Goal: Task Accomplishment & Management: Manage account settings

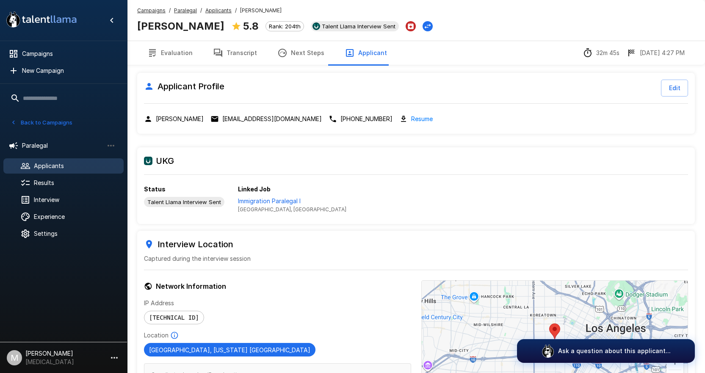
click at [50, 169] on span "Applicants" at bounding box center [75, 166] width 83 height 8
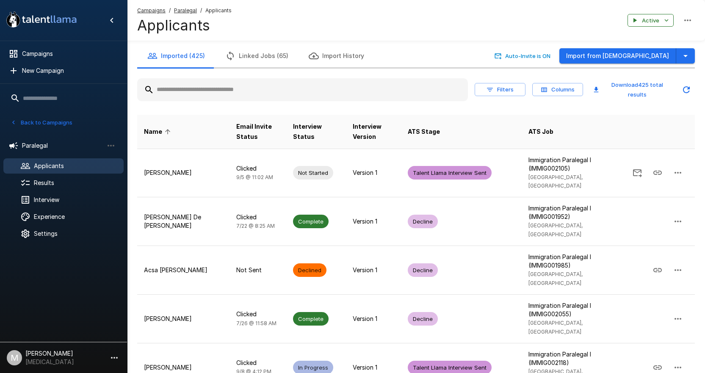
click at [213, 84] on input "text" at bounding box center [302, 89] width 331 height 15
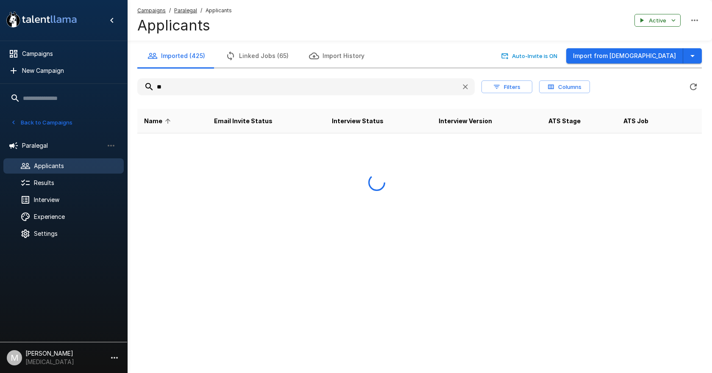
type input "*"
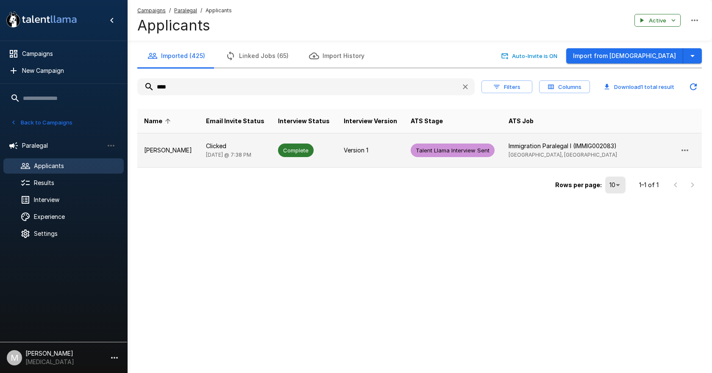
type input "****"
click at [210, 158] on td "Clicked [DATE] @ 7:38 PM" at bounding box center [235, 150] width 72 height 34
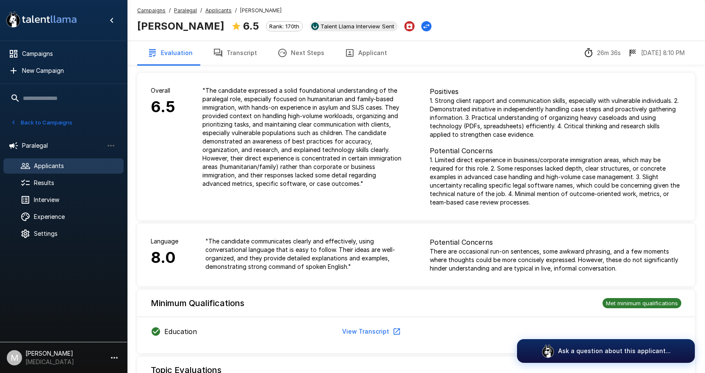
click at [248, 57] on button "Transcript" at bounding box center [235, 53] width 64 height 24
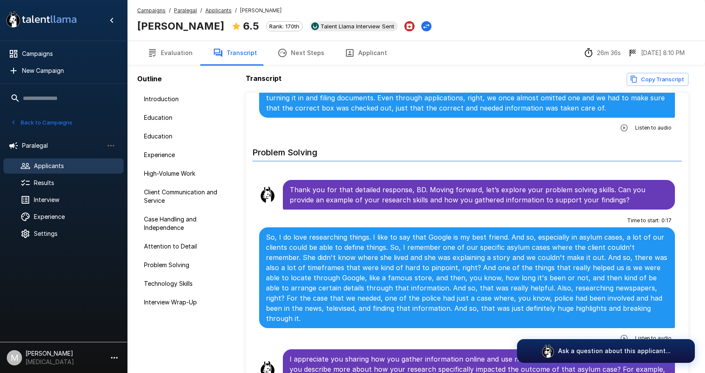
scroll to position [1906, 0]
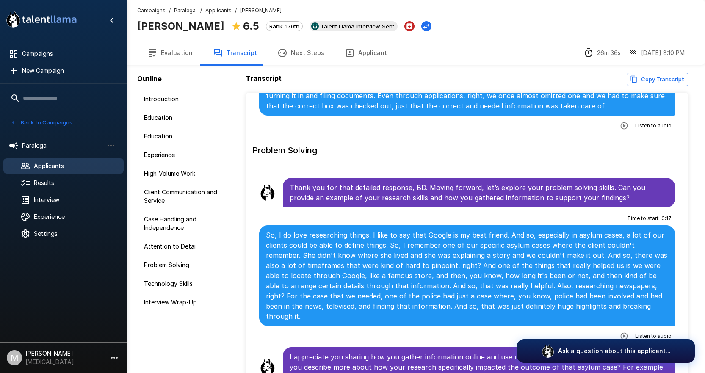
click at [205, 12] on u "Applicants" at bounding box center [218, 10] width 26 height 6
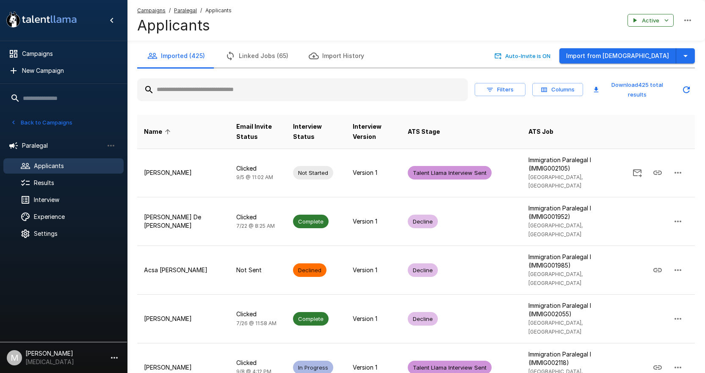
click at [230, 77] on div "Filters Columns Download 425 total results" at bounding box center [416, 90] width 558 height 30
click at [230, 82] on div at bounding box center [302, 89] width 331 height 23
click at [218, 99] on div at bounding box center [302, 89] width 331 height 23
click at [221, 89] on input "text" at bounding box center [302, 89] width 331 height 15
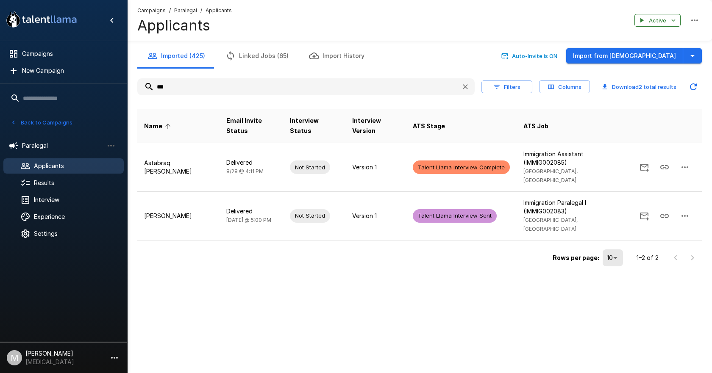
drag, startPoint x: 230, startPoint y: 88, endPoint x: 92, endPoint y: 85, distance: 137.7
click at [127, 85] on div ".st0{fill:#FFFFFF;} .st1{fill:#76a4ed;} Campaigns New Campaign Active 6 Adminis…" at bounding box center [419, 151] width 584 height 303
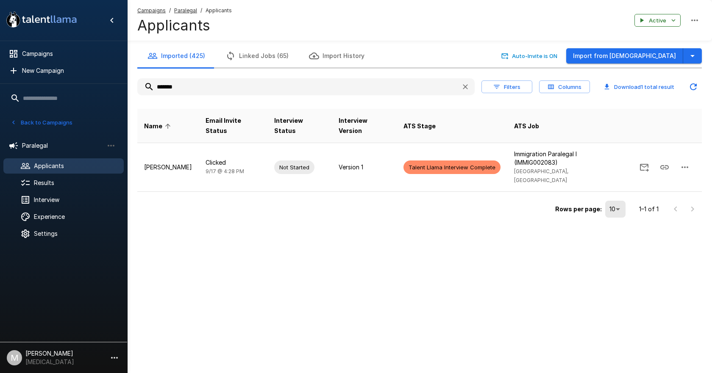
drag, startPoint x: 228, startPoint y: 84, endPoint x: 99, endPoint y: 87, distance: 129.6
click at [127, 87] on div ".st0{fill:#FFFFFF;} .st1{fill:#76a4ed;} Campaigns New Campaign Active 6 Adminis…" at bounding box center [419, 127] width 584 height 254
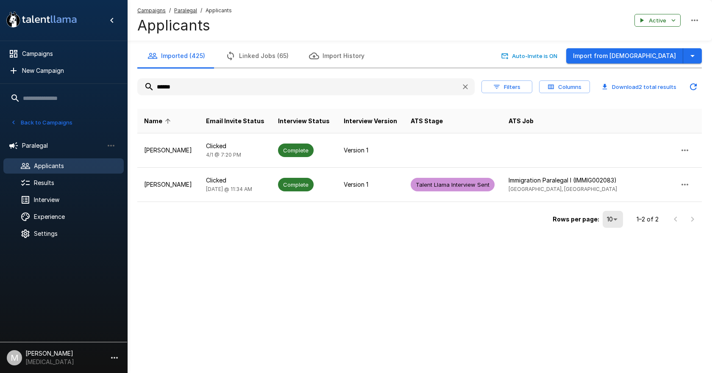
drag, startPoint x: 202, startPoint y: 90, endPoint x: -16, endPoint y: 91, distance: 217.3
click at [0, 91] on html ".st0{fill:#FFFFFF;} .st1{fill:#76a4ed;} Campaigns New Campaign Active 6 Adminis…" at bounding box center [356, 186] width 712 height 373
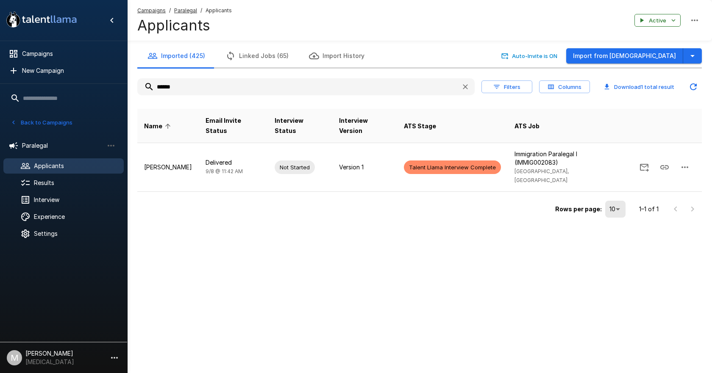
click at [205, 83] on input "******" at bounding box center [295, 86] width 317 height 15
type input "*"
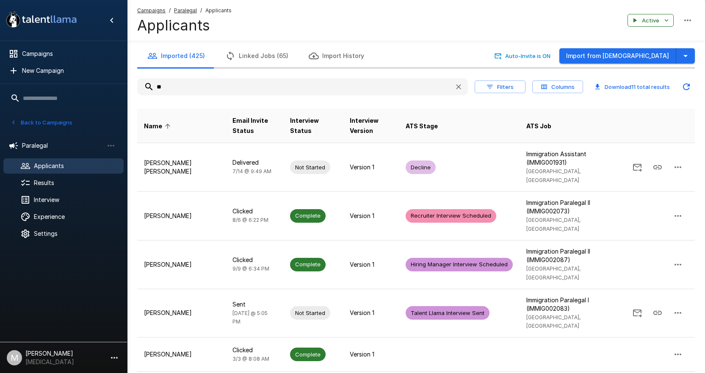
type input "*"
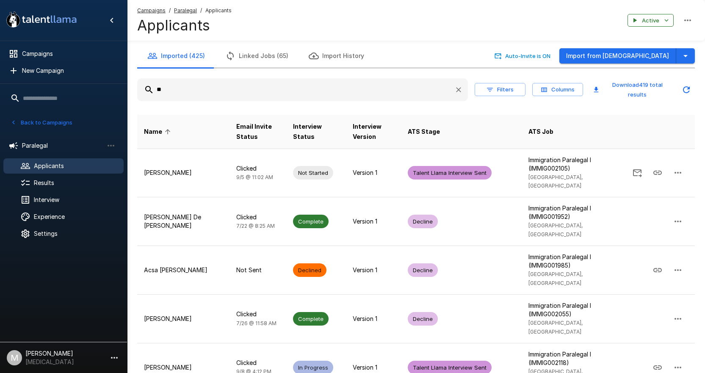
type input "*"
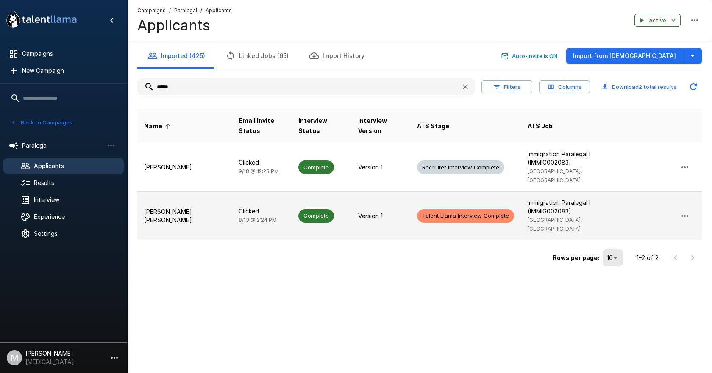
type input "*****"
click at [165, 208] on p "[PERSON_NAME] [PERSON_NAME]" at bounding box center [184, 216] width 81 height 17
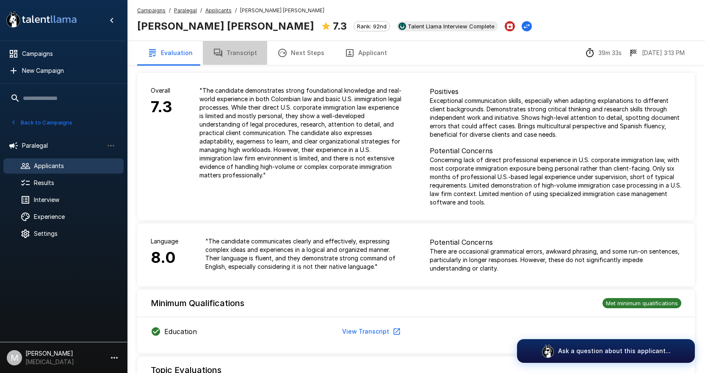
click at [233, 57] on button "Transcript" at bounding box center [235, 53] width 64 height 24
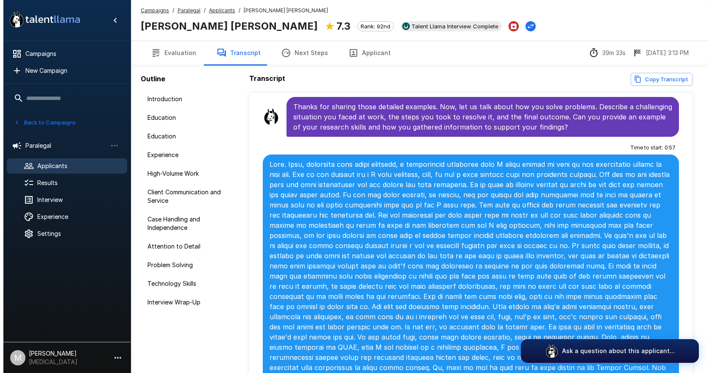
scroll to position [2711, 0]
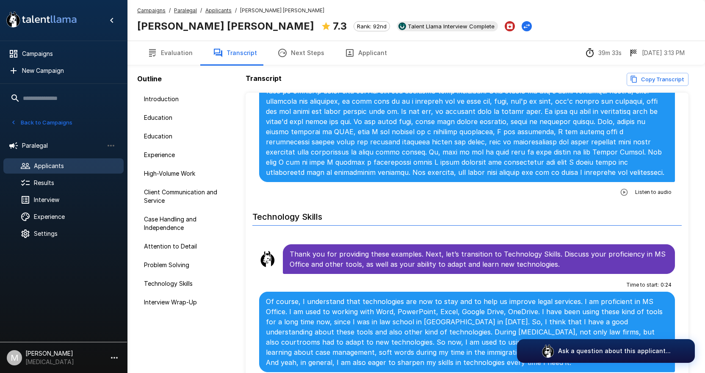
click at [60, 164] on span "Applicants" at bounding box center [75, 166] width 83 height 8
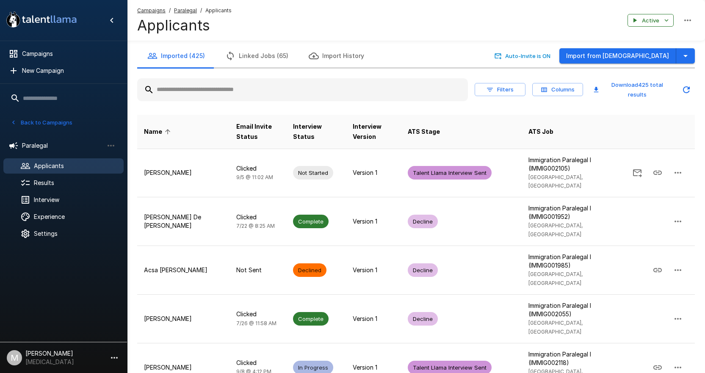
drag, startPoint x: 233, startPoint y: 89, endPoint x: 233, endPoint y: 97, distance: 8.0
click at [233, 89] on input "text" at bounding box center [302, 89] width 331 height 15
click at [148, 10] on u "Campaigns" at bounding box center [151, 10] width 28 height 6
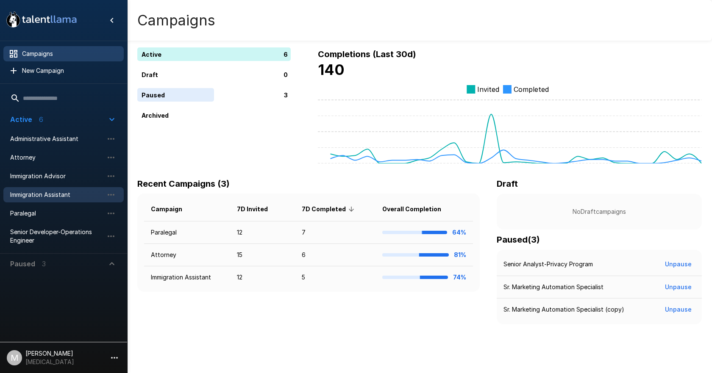
click at [49, 193] on span "Immigration Assistant" at bounding box center [56, 195] width 93 height 8
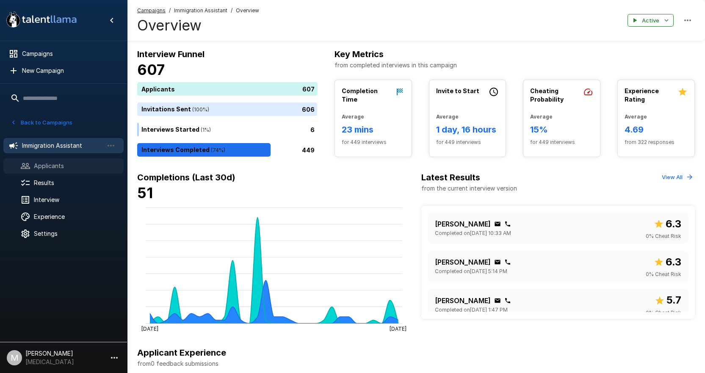
click at [58, 165] on span "Applicants" at bounding box center [75, 166] width 83 height 8
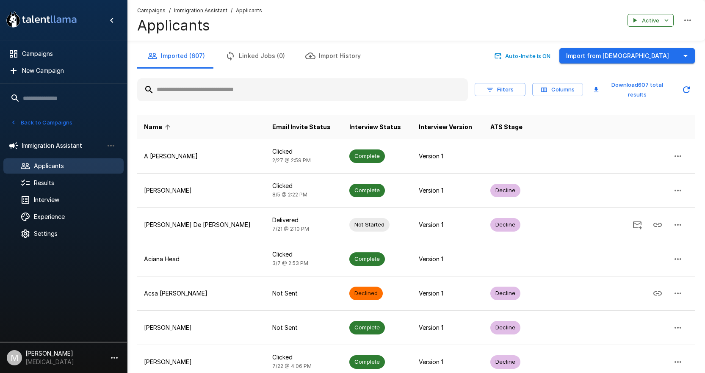
click at [216, 82] on input "text" at bounding box center [302, 89] width 331 height 15
click at [220, 93] on input "text" at bounding box center [302, 89] width 331 height 15
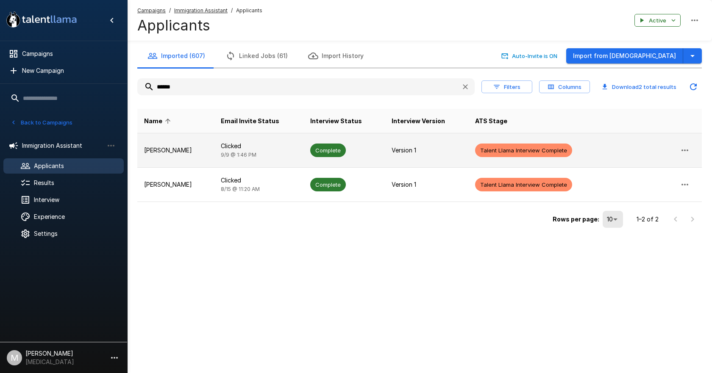
type input "******"
click at [269, 152] on td "Clicked [DATE] 1:46 PM" at bounding box center [259, 150] width 90 height 34
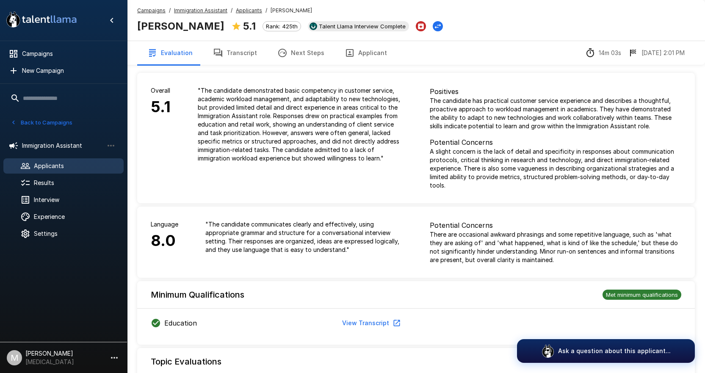
click at [249, 12] on u "Applicants" at bounding box center [249, 10] width 26 height 6
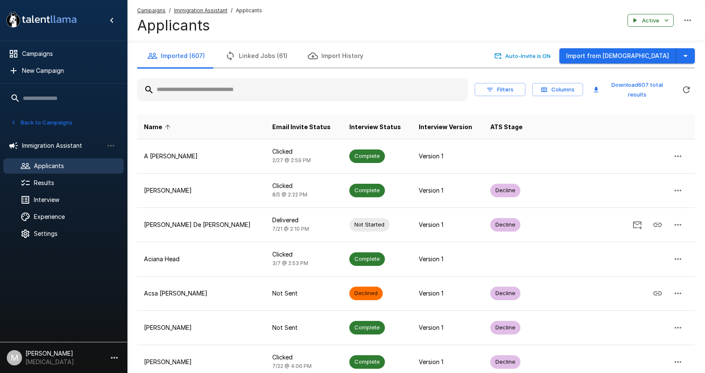
click at [197, 94] on input "text" at bounding box center [302, 89] width 331 height 15
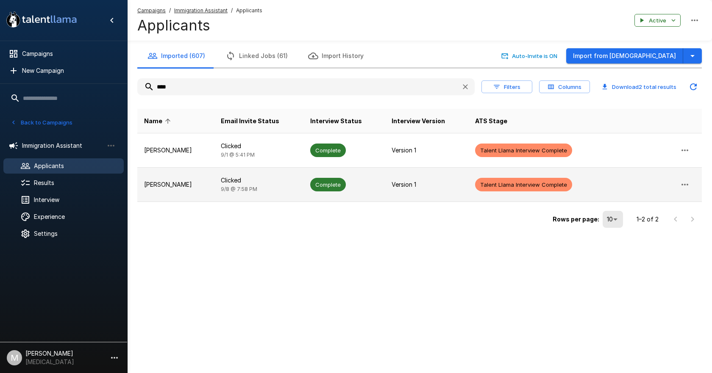
type input "****"
click at [204, 182] on td "[PERSON_NAME]" at bounding box center [175, 185] width 77 height 34
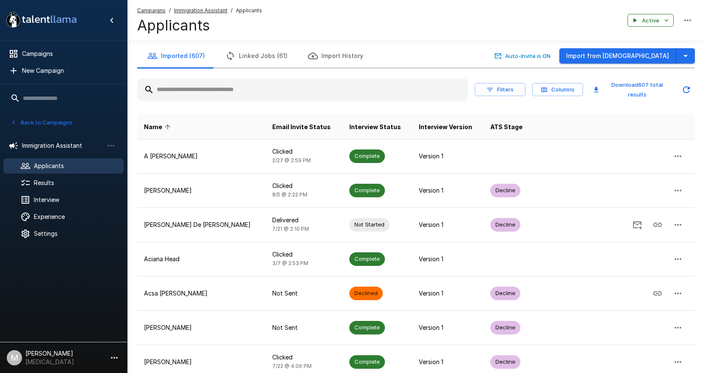
click at [201, 85] on input "text" at bounding box center [302, 89] width 331 height 15
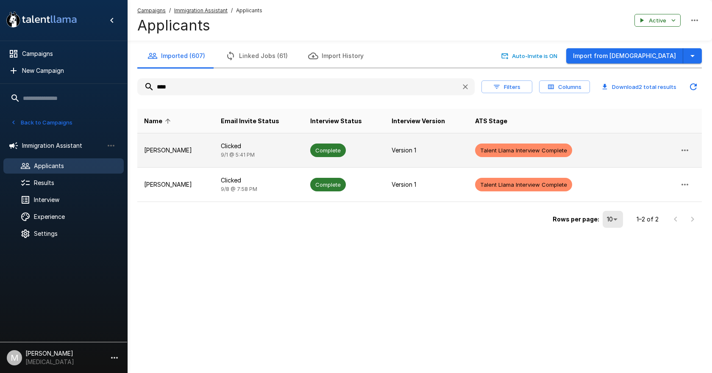
type input "****"
click at [194, 149] on p "[PERSON_NAME]" at bounding box center [175, 150] width 63 height 8
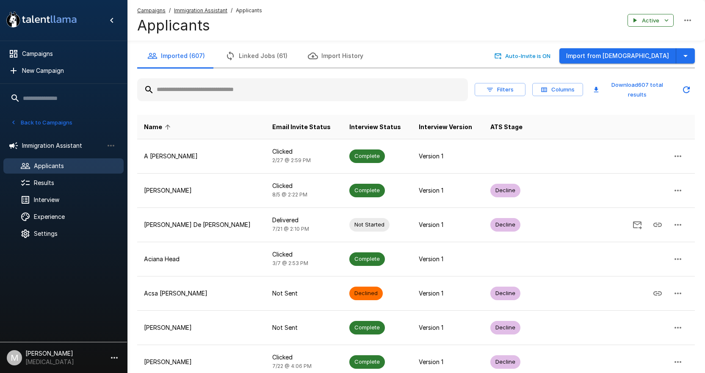
click at [181, 93] on input "text" at bounding box center [302, 89] width 331 height 15
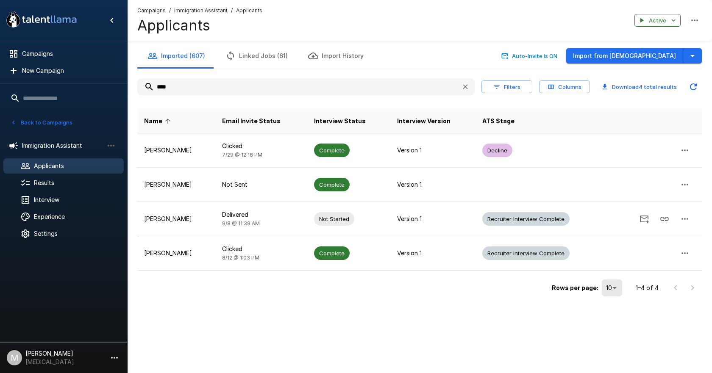
drag, startPoint x: 181, startPoint y: 89, endPoint x: -149, endPoint y: 49, distance: 332.4
click at [0, 49] on html ".st0{fill:#FFFFFF;} .st1{fill:#76a4ed;} Campaigns New Campaign Active 6 Adminis…" at bounding box center [356, 186] width 712 height 373
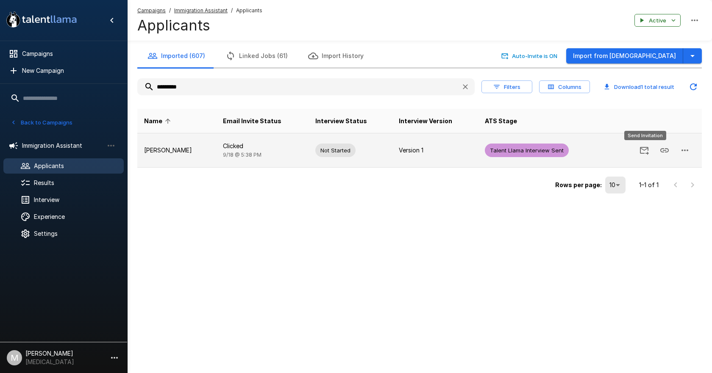
click at [650, 154] on button "Send Invitation" at bounding box center [644, 150] width 20 height 20
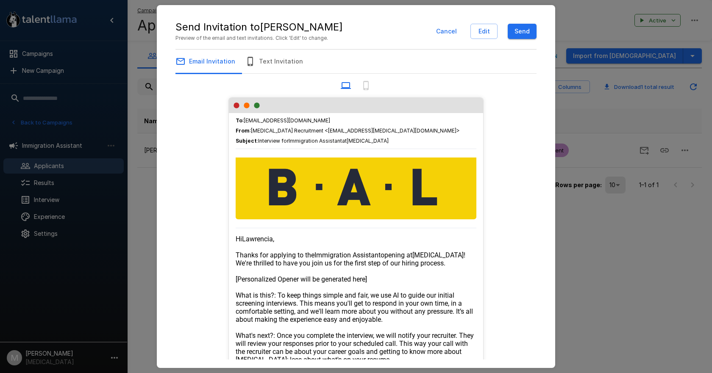
click at [528, 29] on button "Send" at bounding box center [521, 32] width 29 height 16
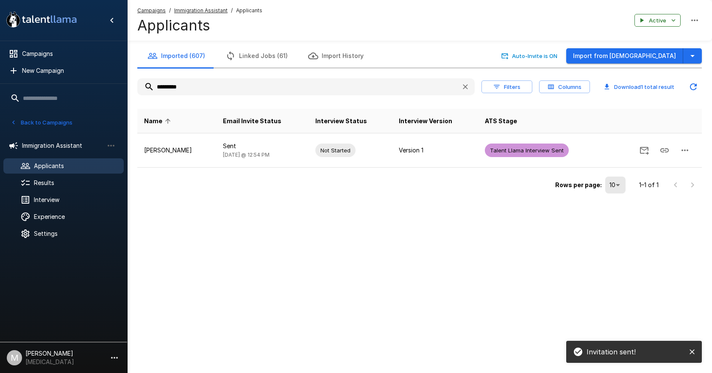
click at [196, 79] on input "*********" at bounding box center [295, 86] width 317 height 15
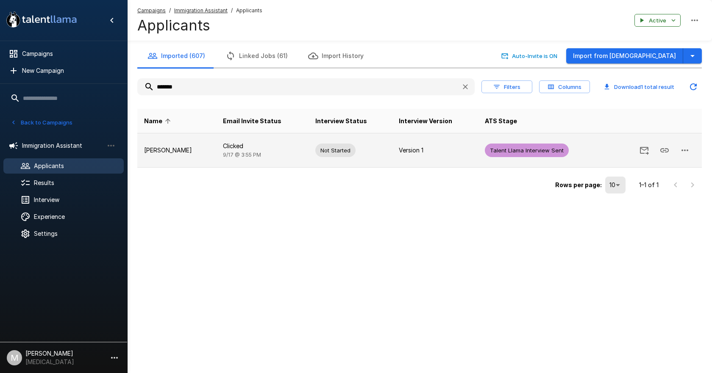
type input "*******"
click at [682, 150] on icon "button" at bounding box center [684, 151] width 7 height 2
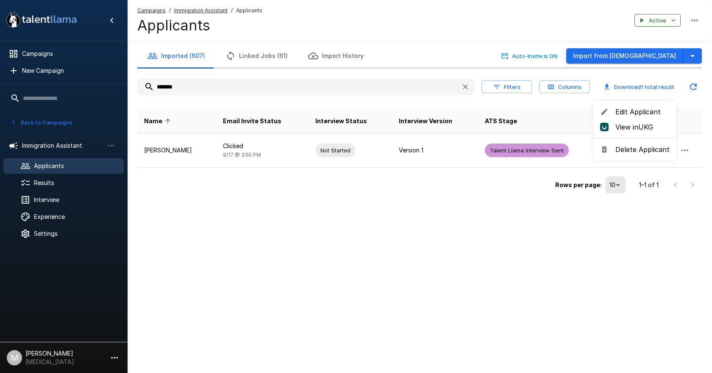
click at [488, 198] on div at bounding box center [356, 186] width 712 height 373
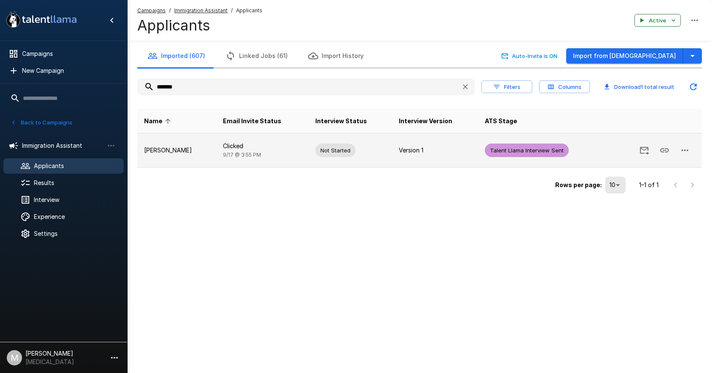
click at [376, 155] on td "Not Started" at bounding box center [349, 150] width 83 height 34
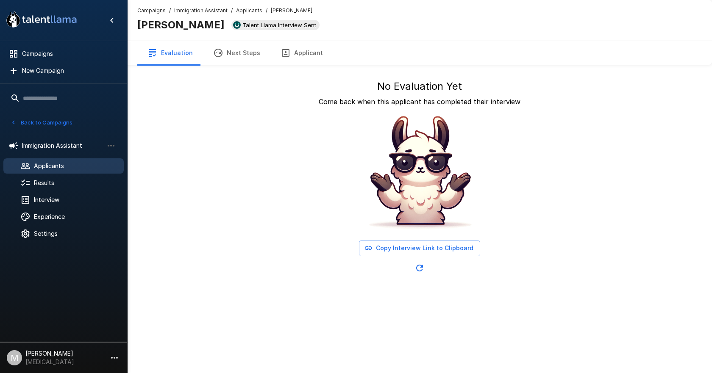
click at [247, 61] on button "Next Steps" at bounding box center [236, 53] width 67 height 24
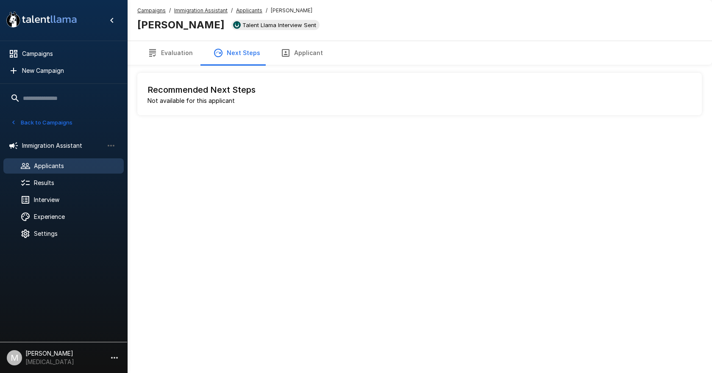
drag, startPoint x: 295, startPoint y: 56, endPoint x: 243, endPoint y: 61, distance: 52.3
click at [292, 58] on button "Applicant" at bounding box center [301, 53] width 63 height 24
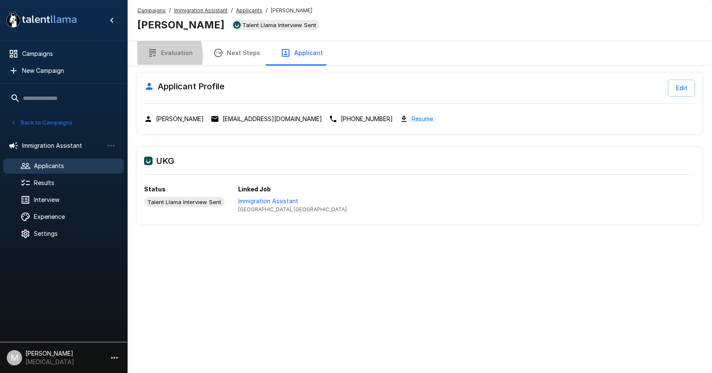
click at [148, 56] on icon "button" at bounding box center [152, 53] width 10 height 10
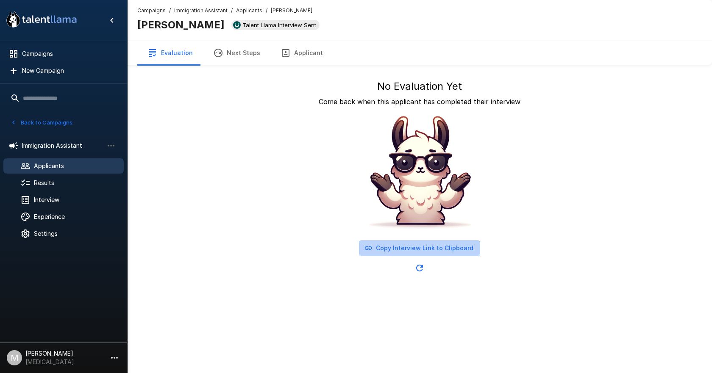
click at [436, 251] on button "Copy Interview Link to Clipboard" at bounding box center [419, 249] width 121 height 16
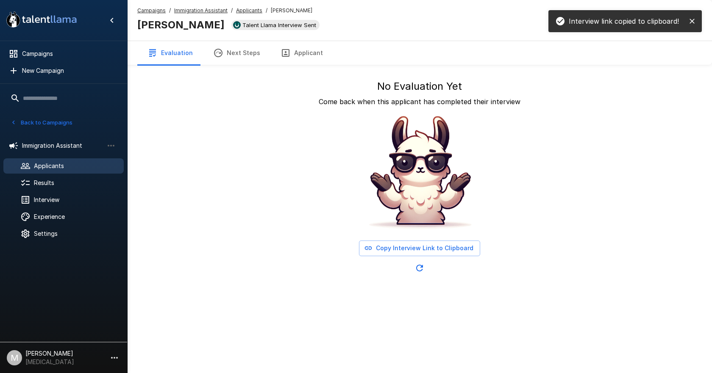
click at [252, 55] on button "Next Steps" at bounding box center [236, 53] width 67 height 24
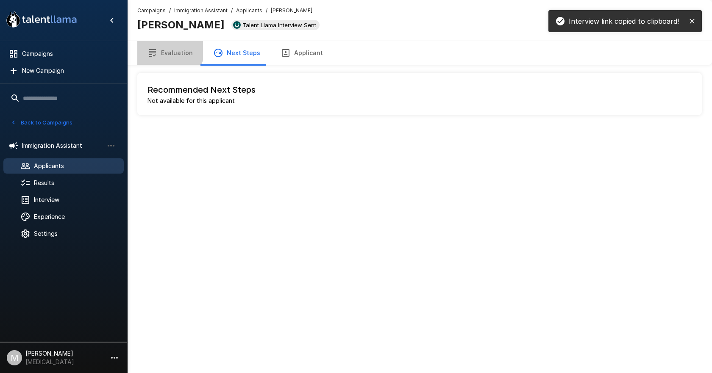
click at [157, 44] on button "Evaluation" at bounding box center [170, 53] width 66 height 24
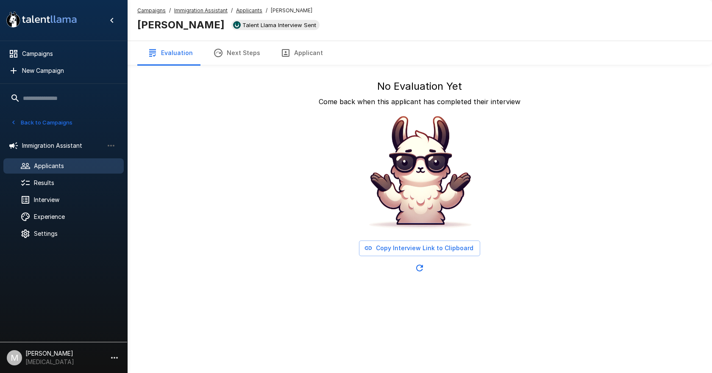
click at [246, 12] on u "Applicants" at bounding box center [249, 10] width 26 height 6
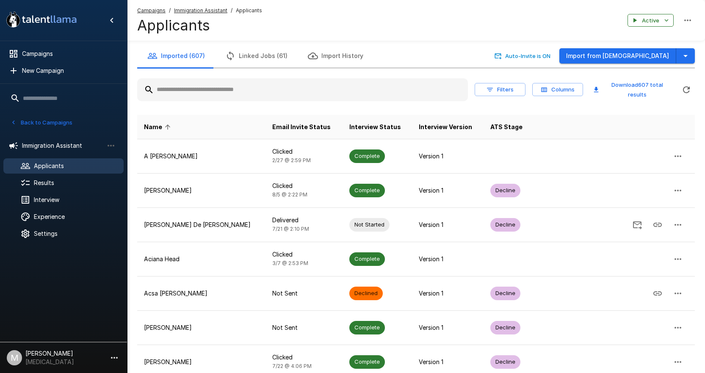
click at [191, 91] on input "text" at bounding box center [302, 89] width 331 height 15
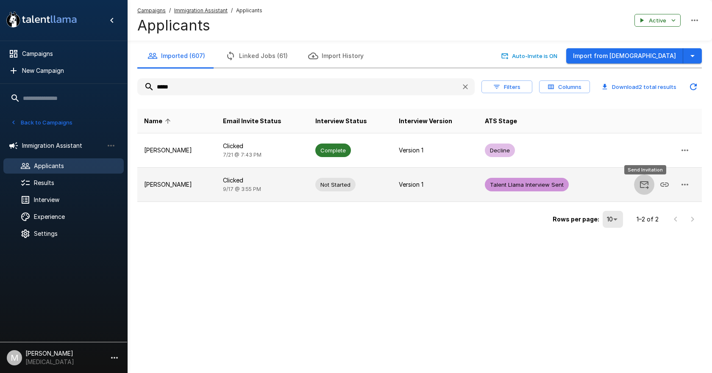
click at [645, 186] on icon "Send Invitation" at bounding box center [644, 185] width 10 height 10
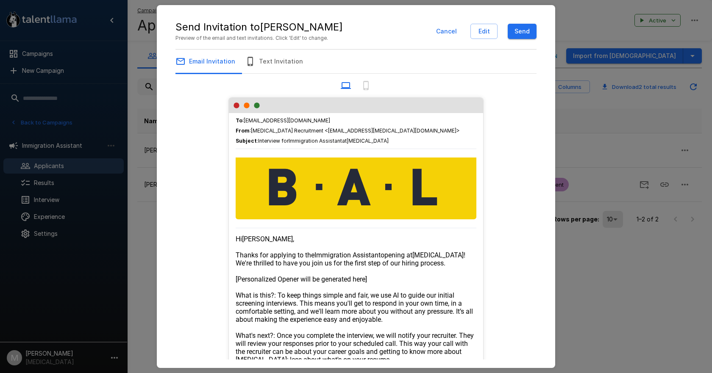
click at [528, 35] on button "Send" at bounding box center [521, 32] width 29 height 16
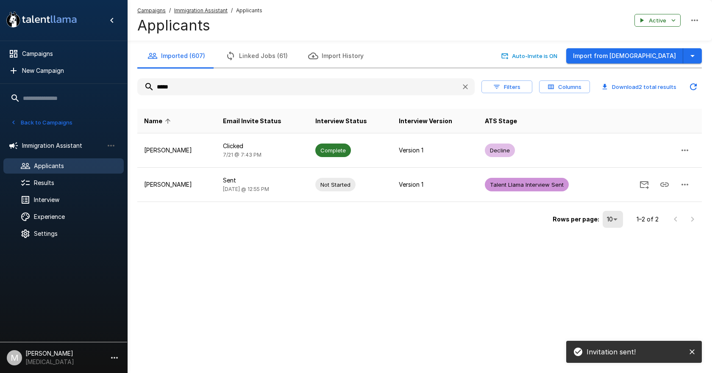
drag, startPoint x: 190, startPoint y: 86, endPoint x: 18, endPoint y: 91, distance: 172.0
click at [127, 91] on div ".st0{fill:#FFFFFF;} .st1{fill:#76a4ed;} Campaigns New Campaign Active 6 Adminis…" at bounding box center [419, 132] width 584 height 264
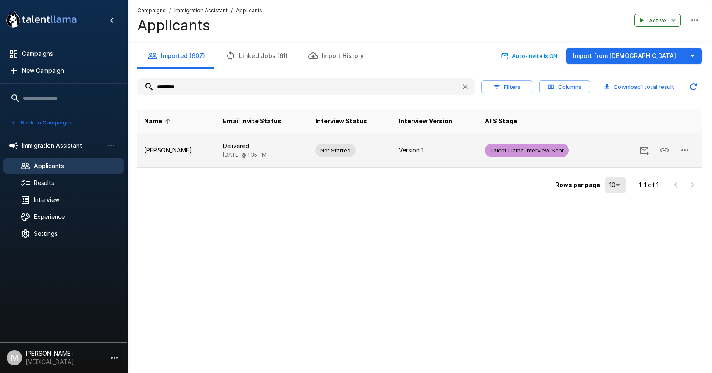
type input "********"
click at [392, 155] on td "Version 1" at bounding box center [435, 150] width 86 height 34
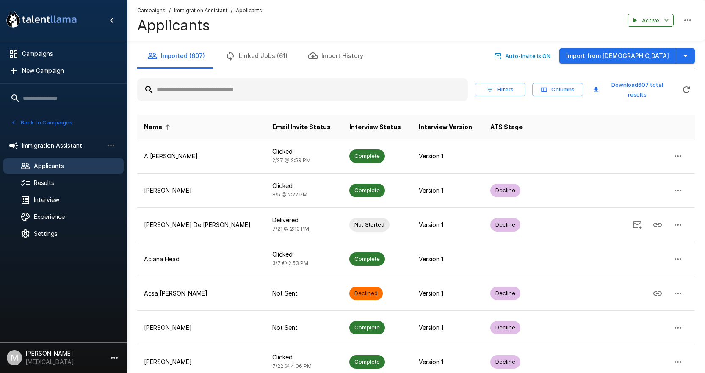
click at [189, 83] on input "text" at bounding box center [302, 89] width 331 height 15
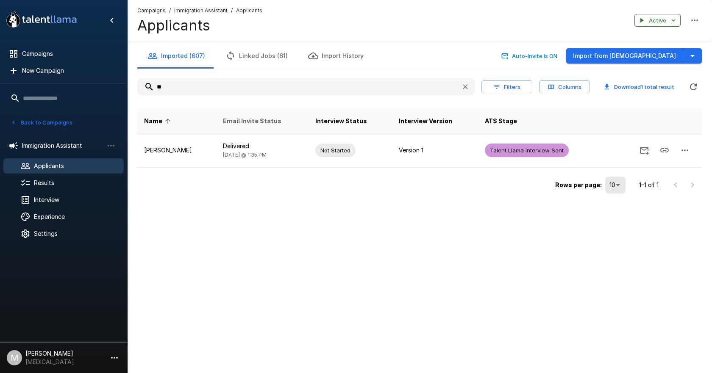
type input "*"
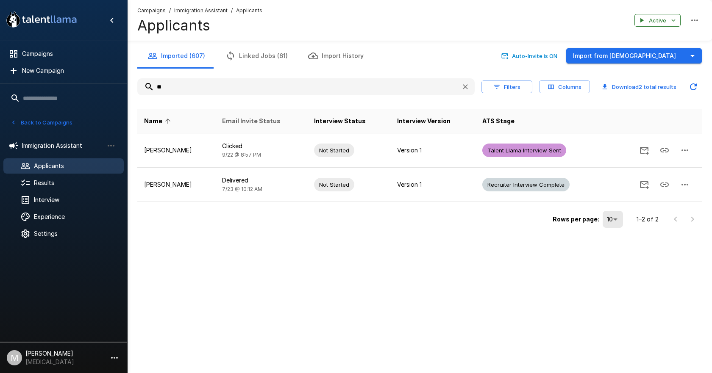
type input "*"
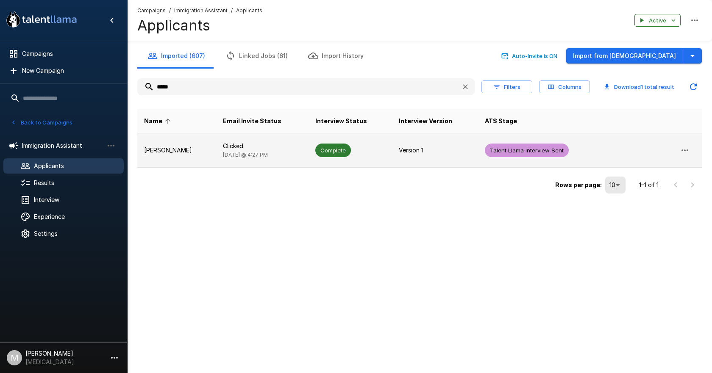
type input "*****"
click at [257, 141] on td "Clicked [DATE] @ 4:27 PM" at bounding box center [262, 150] width 92 height 34
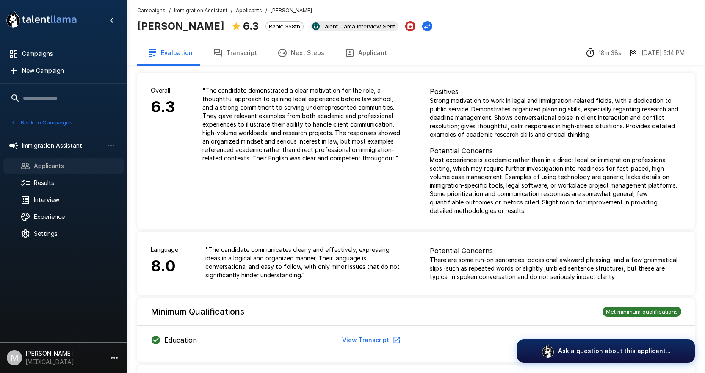
click at [62, 161] on div "Applicants" at bounding box center [63, 165] width 120 height 15
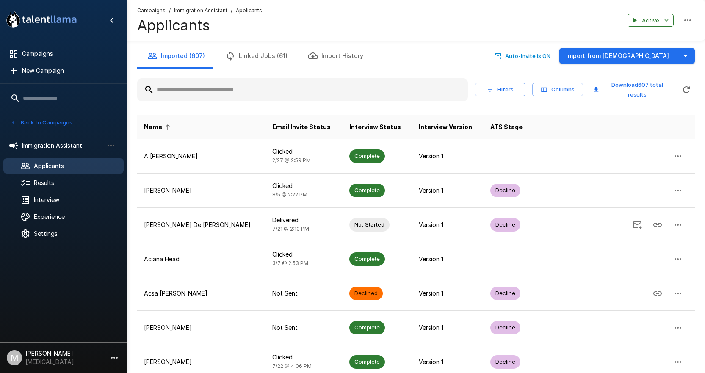
click at [194, 92] on input "text" at bounding box center [302, 89] width 331 height 15
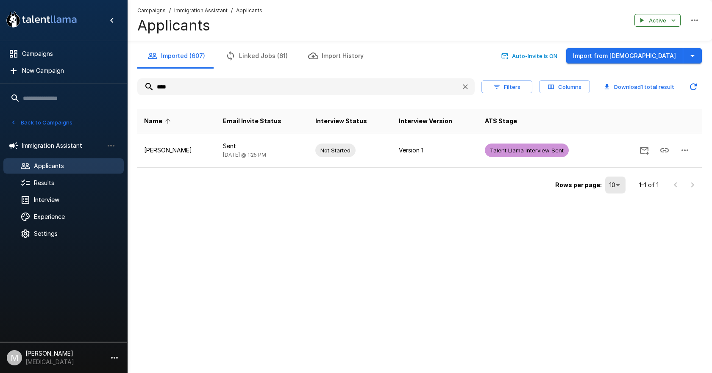
drag, startPoint x: 191, startPoint y: 91, endPoint x: 97, endPoint y: 90, distance: 93.2
click at [127, 90] on div ".st0{fill:#FFFFFF;} .st1{fill:#76a4ed;} Campaigns New Campaign Active 6 Adminis…" at bounding box center [419, 115] width 584 height 230
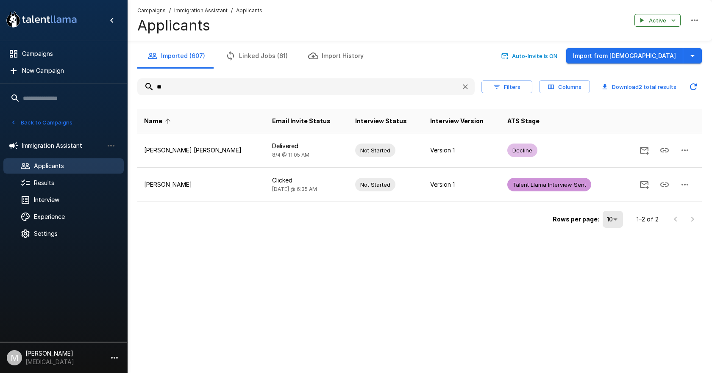
type input "*"
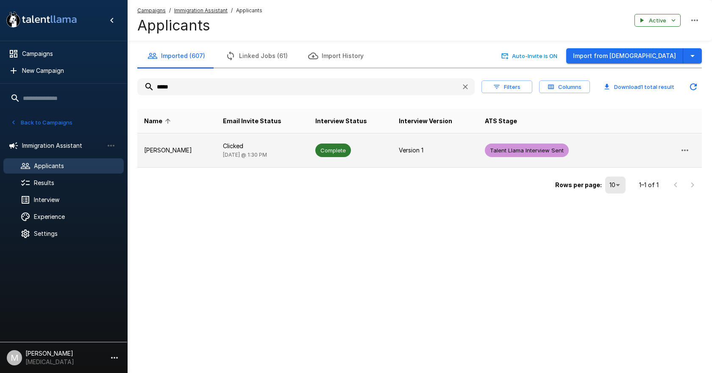
type input "*****"
click at [252, 150] on p "Clicked" at bounding box center [262, 146] width 79 height 8
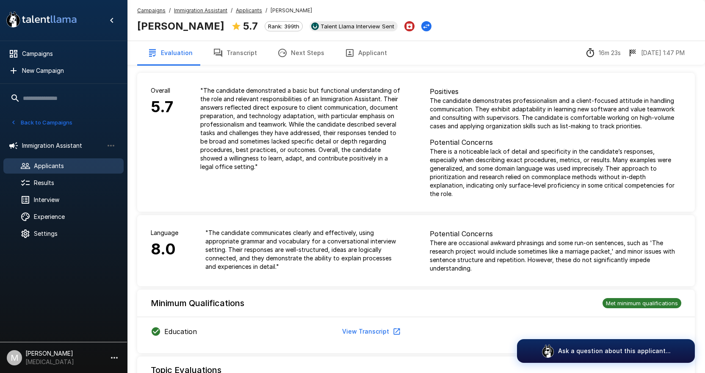
click at [235, 58] on button "Transcript" at bounding box center [235, 53] width 64 height 24
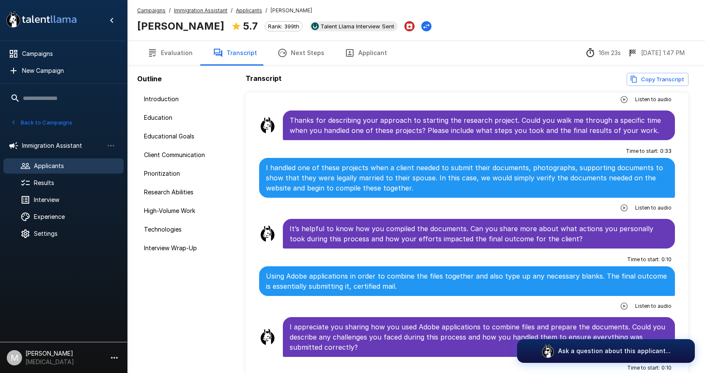
scroll to position [1398, 0]
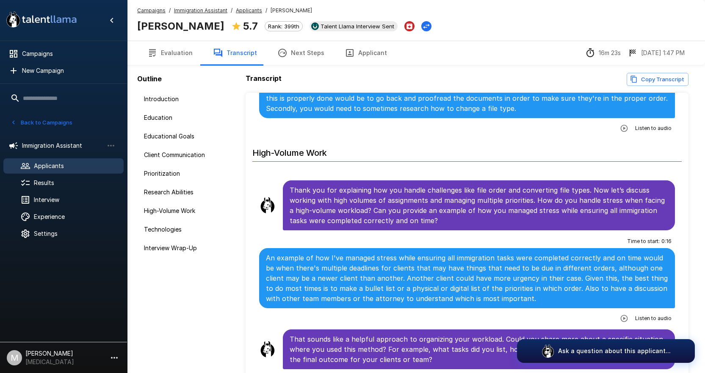
click at [241, 9] on u "Applicants" at bounding box center [249, 10] width 26 height 6
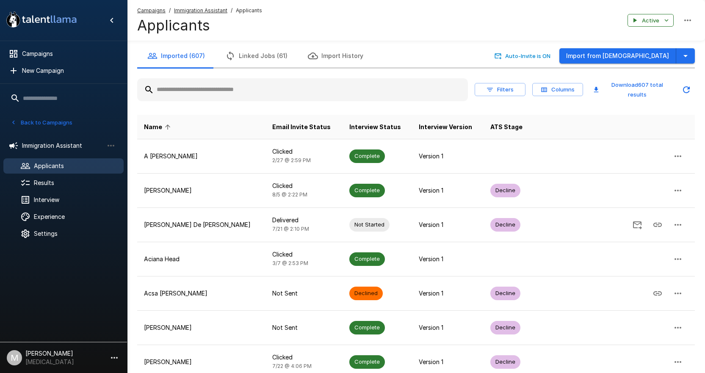
click at [186, 91] on input "text" at bounding box center [302, 89] width 331 height 15
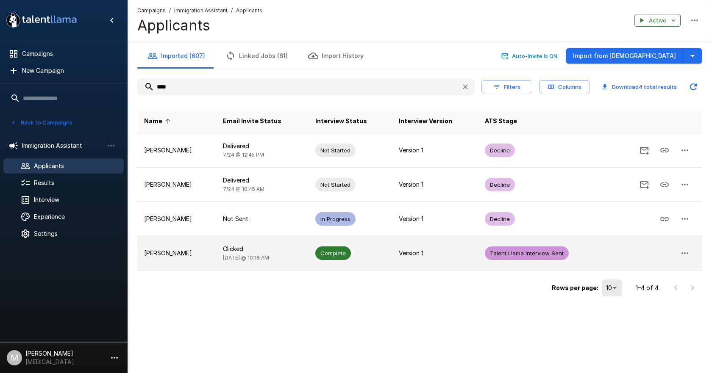
type input "****"
click at [233, 244] on td "Clicked [DATE] @ 10:18 AM" at bounding box center [262, 253] width 92 height 34
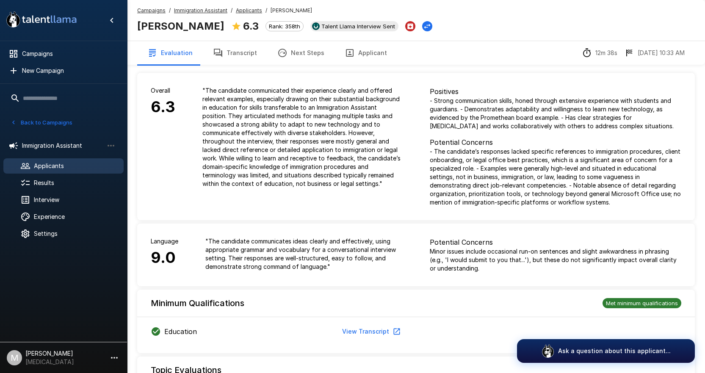
click at [241, 10] on u "Applicants" at bounding box center [249, 10] width 26 height 6
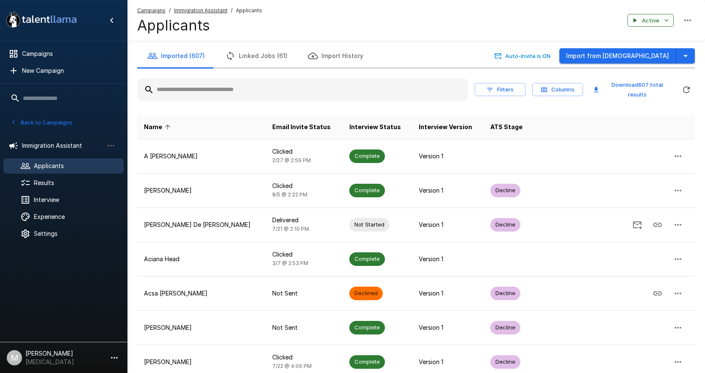
click at [252, 90] on input "text" at bounding box center [302, 89] width 331 height 15
click at [391, 89] on input "text" at bounding box center [302, 89] width 331 height 15
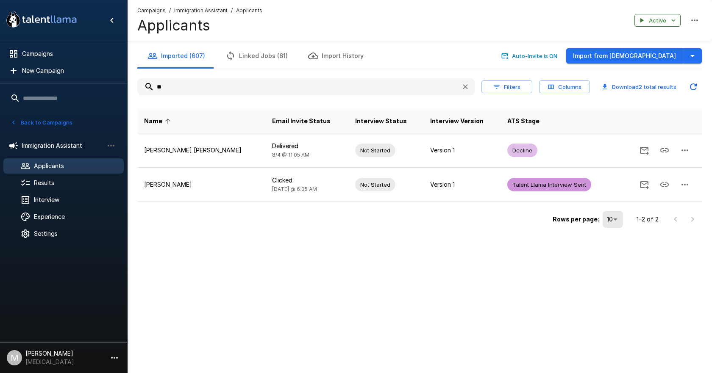
type input "*"
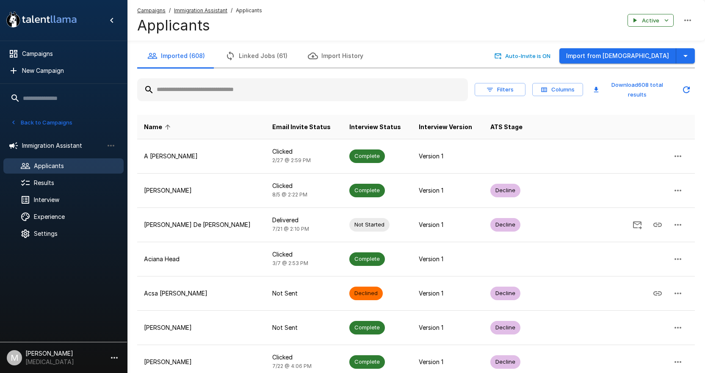
click at [194, 84] on input "text" at bounding box center [302, 89] width 331 height 15
click at [150, 12] on u "Campaigns" at bounding box center [151, 10] width 28 height 6
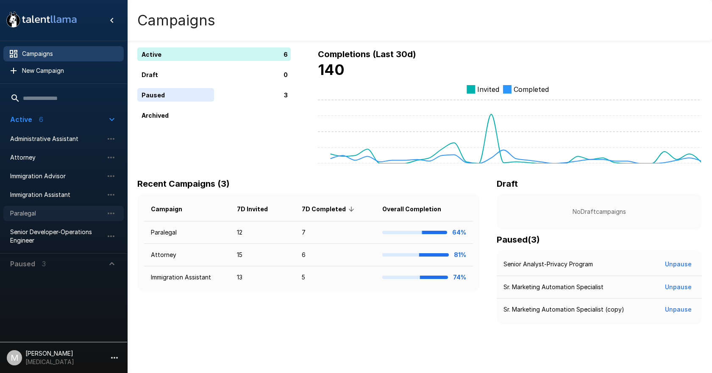
click at [45, 211] on span "Paralegal" at bounding box center [56, 213] width 93 height 8
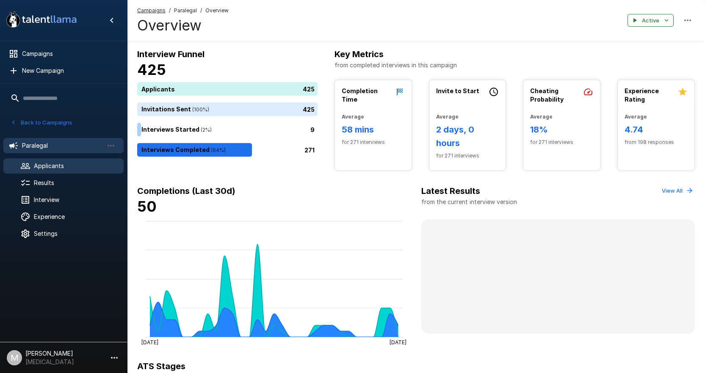
click at [44, 168] on span "Applicants" at bounding box center [75, 166] width 83 height 8
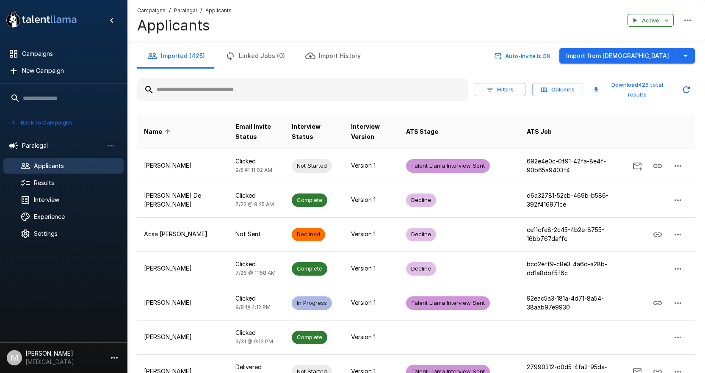
click at [196, 91] on input "text" at bounding box center [302, 89] width 331 height 15
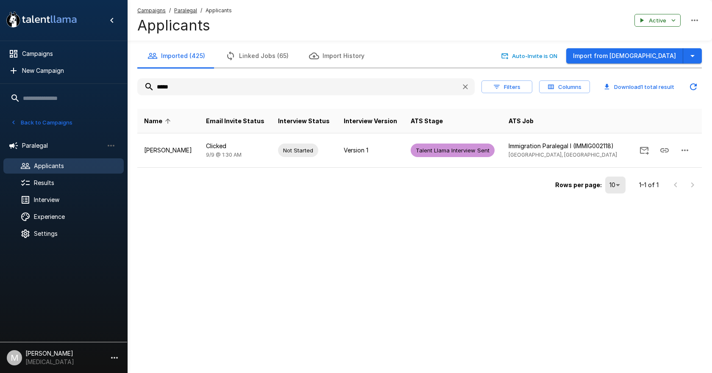
drag, startPoint x: 234, startPoint y: 89, endPoint x: 73, endPoint y: 82, distance: 161.5
click at [127, 82] on div ".st0{fill:#FFFFFF;} .st1{fill:#76a4ed;} Campaigns New Campaign Active 6 Adminis…" at bounding box center [419, 115] width 584 height 230
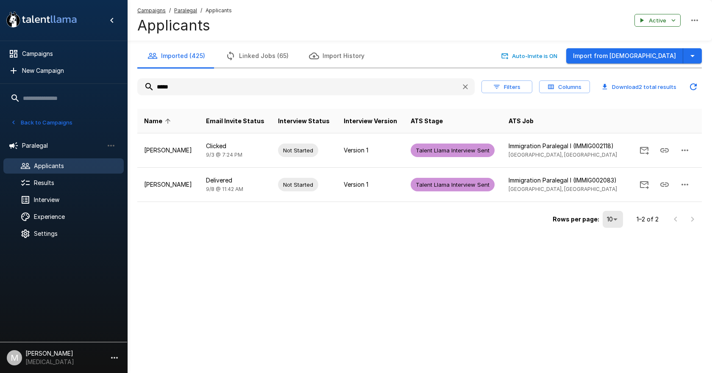
click at [245, 79] on input "*****" at bounding box center [295, 86] width 317 height 15
drag, startPoint x: 196, startPoint y: 82, endPoint x: -5, endPoint y: 64, distance: 201.5
click at [0, 64] on html ".st0{fill:#FFFFFF;} .st1{fill:#76a4ed;} Campaigns New Campaign Active 6 Adminis…" at bounding box center [356, 186] width 712 height 373
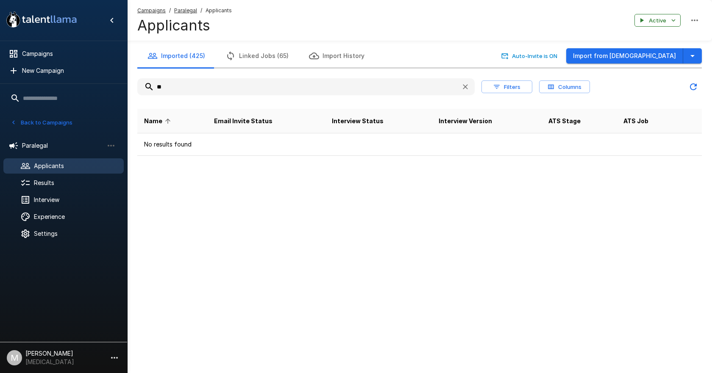
type input "*"
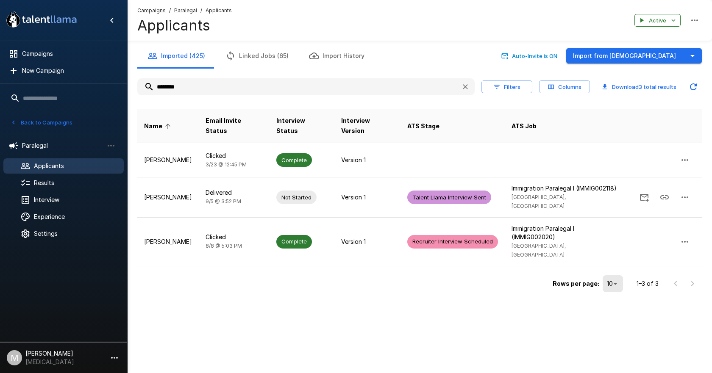
drag, startPoint x: 213, startPoint y: 87, endPoint x: -147, endPoint y: 84, distance: 359.2
click at [0, 84] on html ".st0{fill:#FFFFFF;} .st1{fill:#76a4ed;} Campaigns New Campaign Active 6 Adminis…" at bounding box center [356, 186] width 712 height 373
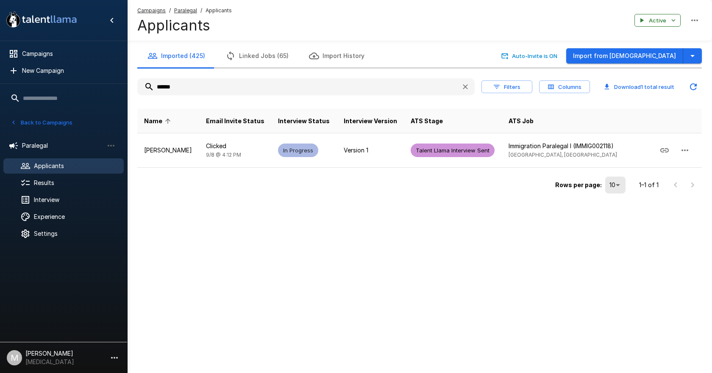
drag, startPoint x: 186, startPoint y: 86, endPoint x: -251, endPoint y: 50, distance: 437.7
click at [0, 50] on html ".st0{fill:#FFFFFF;} .st1{fill:#76a4ed;} Campaigns New Campaign Active 6 Adminis…" at bounding box center [356, 186] width 712 height 373
type input "*"
drag, startPoint x: 204, startPoint y: 152, endPoint x: 156, endPoint y: 195, distance: 64.8
click at [156, 195] on div "Rows per page: 10 ** 1–1 of 1" at bounding box center [419, 182] width 564 height 28
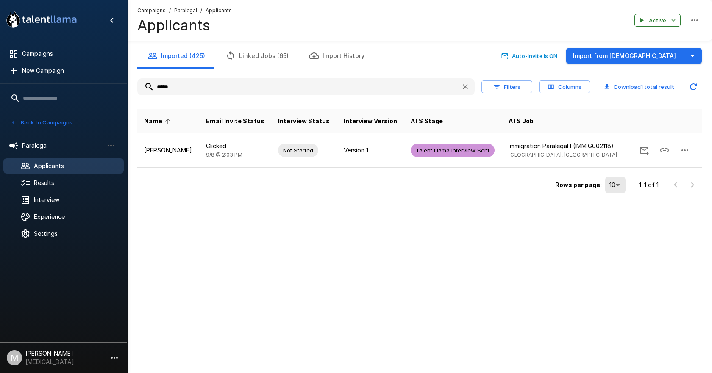
drag, startPoint x: 179, startPoint y: 91, endPoint x: -184, endPoint y: 9, distance: 372.6
click at [0, 9] on html ".st0{fill:#FFFFFF;} .st1{fill:#76a4ed;} Campaigns New Campaign Active 6 Adminis…" at bounding box center [356, 186] width 712 height 373
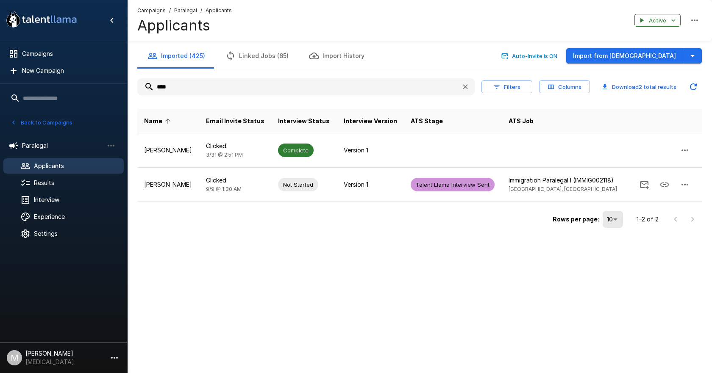
drag, startPoint x: 186, startPoint y: 85, endPoint x: -45, endPoint y: 61, distance: 232.1
click at [0, 61] on html ".st0{fill:#FFFFFF;} .st1{fill:#76a4ed;} Campaigns New Campaign Active 6 Adminis…" at bounding box center [356, 186] width 712 height 373
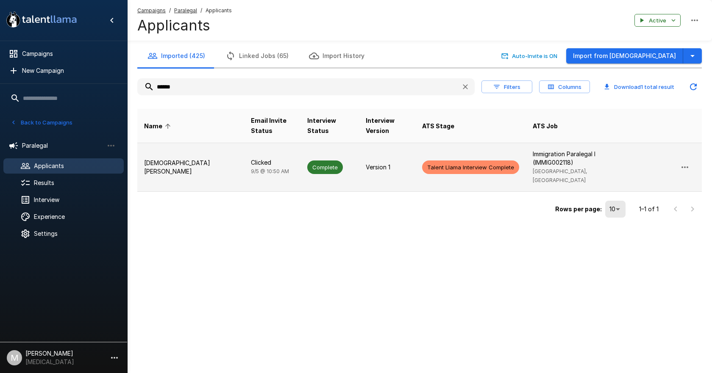
type input "******"
click at [366, 163] on p "Version 1" at bounding box center [387, 167] width 43 height 8
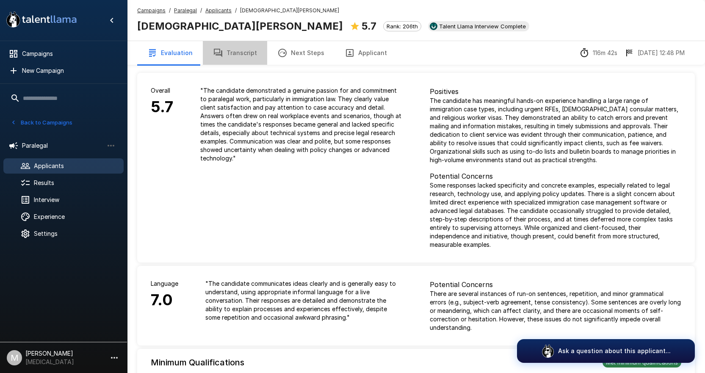
click at [236, 43] on button "Transcript" at bounding box center [235, 53] width 64 height 24
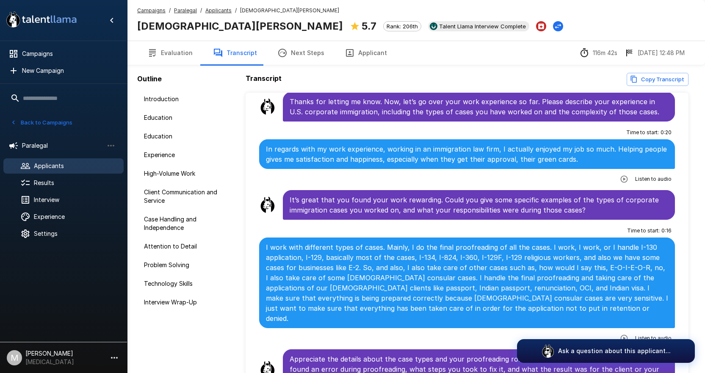
scroll to position [466, 0]
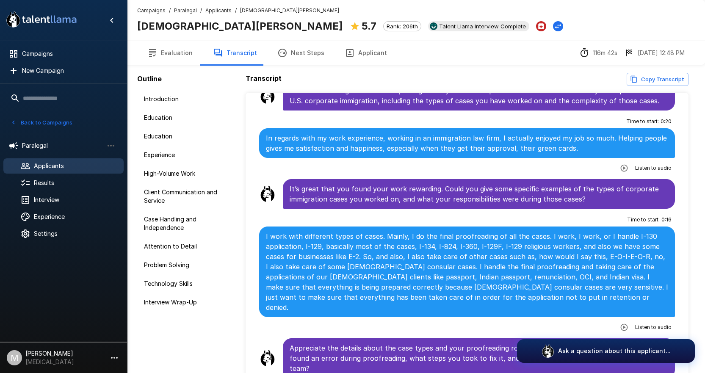
click at [218, 11] on u "Applicants" at bounding box center [218, 10] width 26 height 6
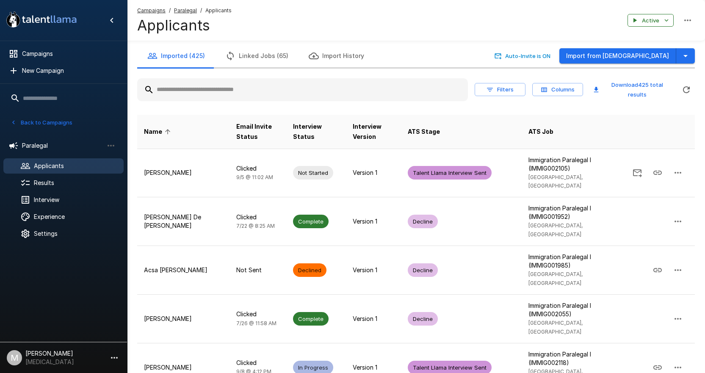
click at [221, 95] on input "text" at bounding box center [302, 89] width 331 height 15
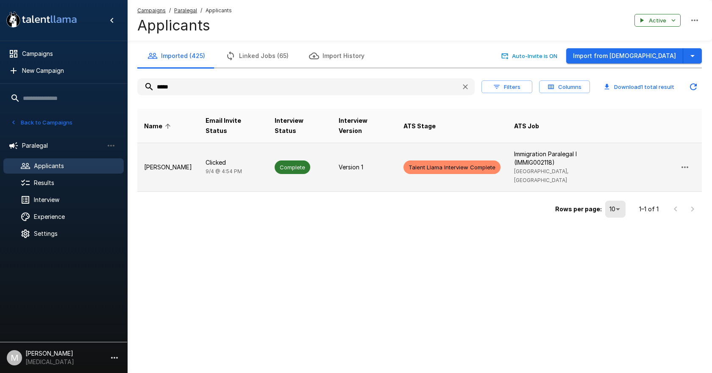
type input "*****"
click at [268, 154] on td "Complete" at bounding box center [300, 167] width 64 height 49
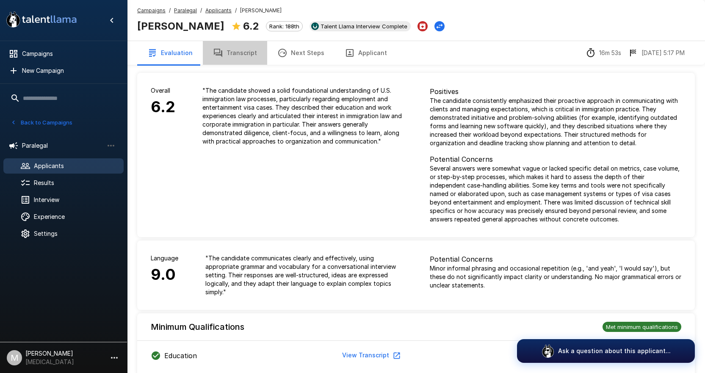
click at [244, 53] on button "Transcript" at bounding box center [235, 53] width 64 height 24
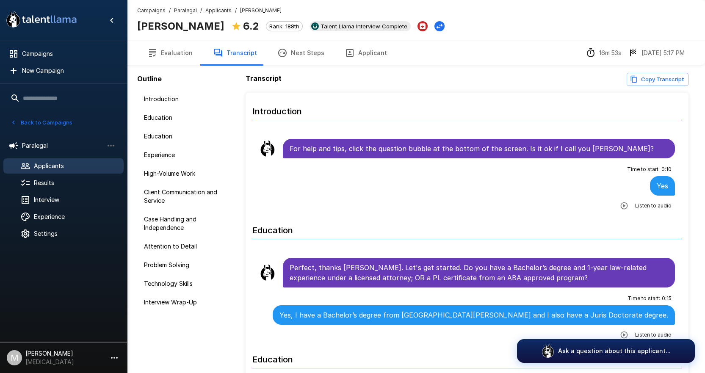
click at [340, 58] on button "Applicant" at bounding box center [366, 53] width 63 height 24
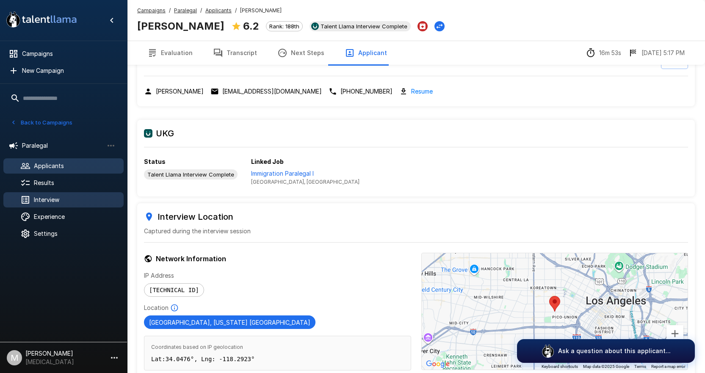
scroll to position [42, 0]
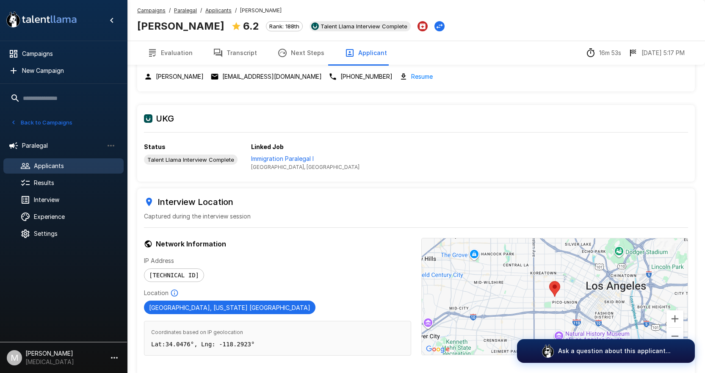
click at [224, 56] on button "Transcript" at bounding box center [235, 53] width 64 height 24
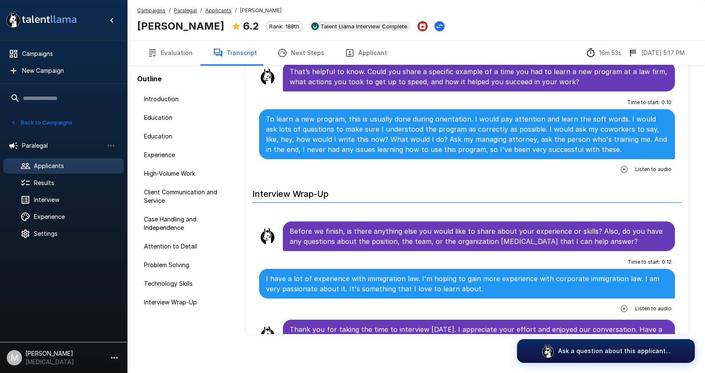
scroll to position [44, 0]
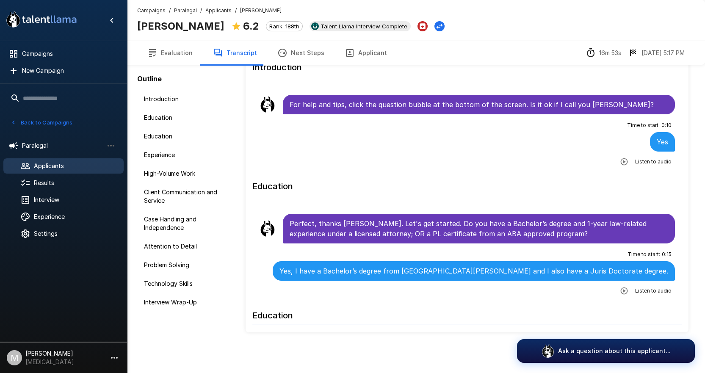
click at [150, 11] on u "Campaigns" at bounding box center [151, 10] width 28 height 6
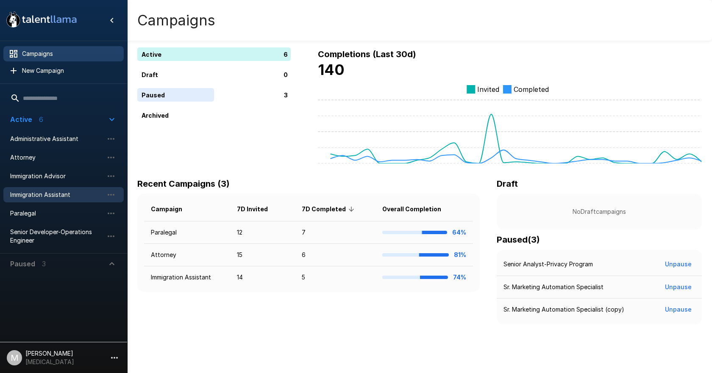
click at [55, 194] on span "Immigration Assistant" at bounding box center [56, 195] width 93 height 8
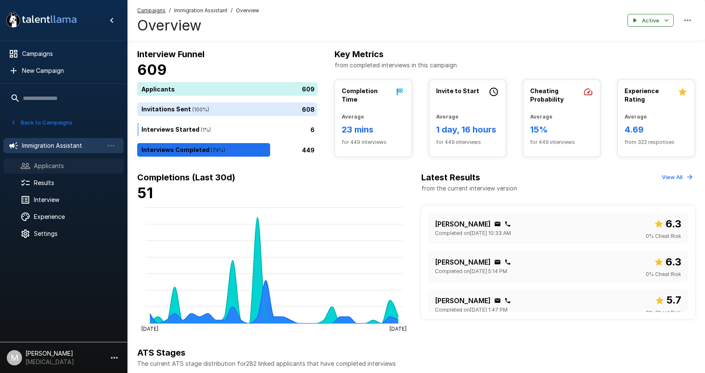
click at [72, 170] on span "Applicants" at bounding box center [75, 166] width 83 height 8
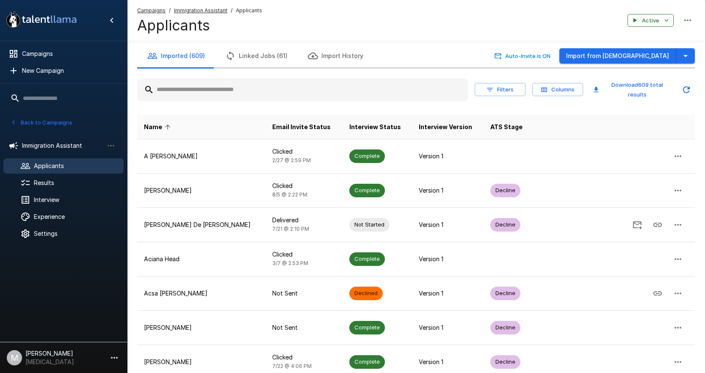
click at [441, 89] on input "text" at bounding box center [302, 89] width 331 height 15
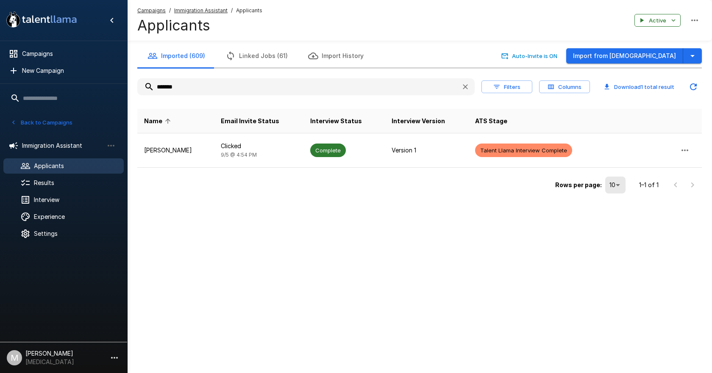
type input "*******"
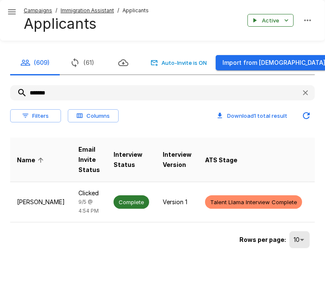
click at [3, 164] on div "(609) (61) Auto-Invite is ON Import from Jobvite ******* Filters Columns Downlo…" at bounding box center [162, 151] width 325 height 200
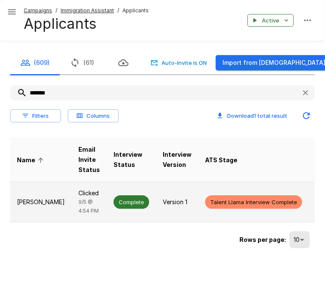
click at [78, 214] on span "[DATE] 4:54 PM" at bounding box center [88, 206] width 20 height 15
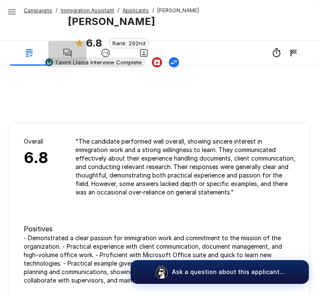
click at [71, 47] on button "button" at bounding box center [67, 53] width 38 height 24
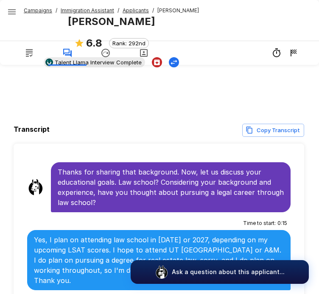
scroll to position [320, 0]
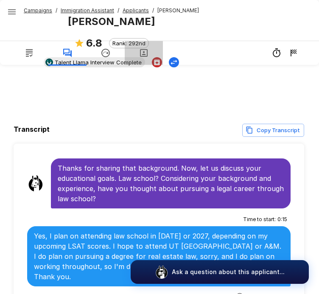
click at [154, 45] on button "button" at bounding box center [144, 53] width 38 height 24
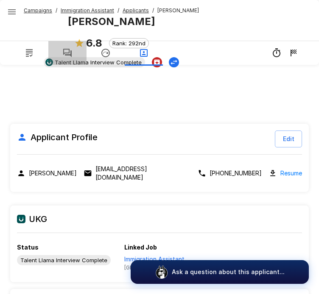
click at [64, 49] on icon "button" at bounding box center [67, 53] width 8 height 8
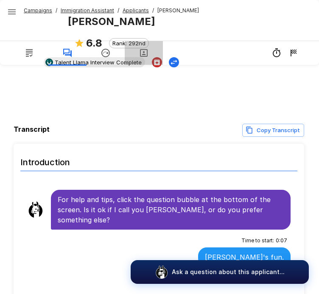
click at [147, 52] on icon "button" at bounding box center [144, 53] width 8 height 8
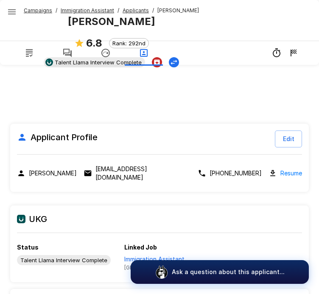
scroll to position [49, 0]
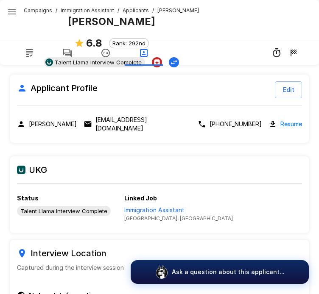
click at [268, 120] on div "[PERSON_NAME] [EMAIL_ADDRESS][DOMAIN_NAME] [PHONE_NUMBER] Resume" at bounding box center [159, 124] width 285 height 17
click at [280, 119] on link "Resume" at bounding box center [291, 124] width 22 height 10
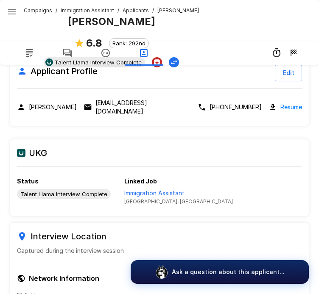
scroll to position [0, 0]
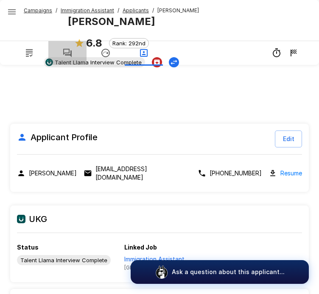
click at [69, 55] on icon "button" at bounding box center [67, 53] width 8 height 8
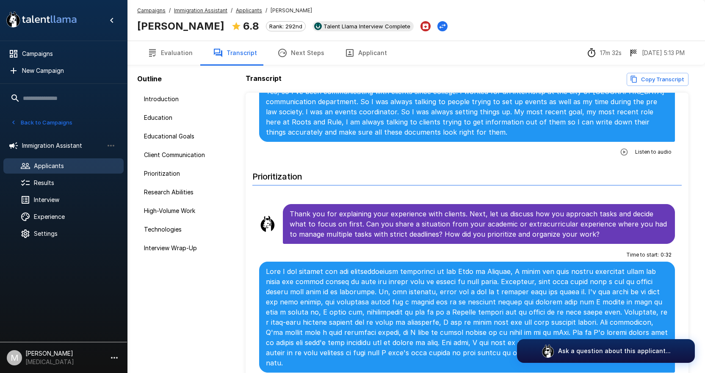
scroll to position [506, 0]
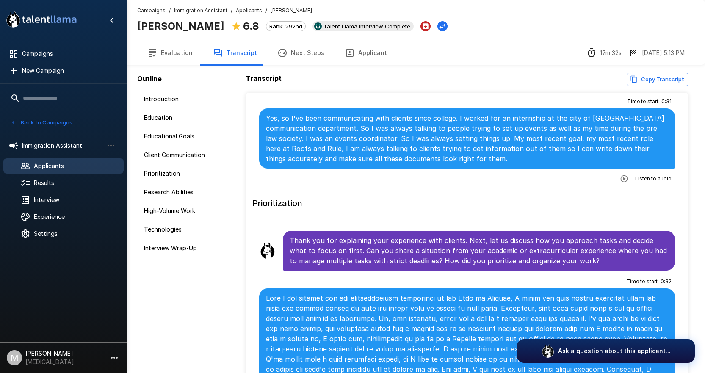
click at [149, 5] on div "Campaigns / Immigration Assistant / Applicants / [PERSON_NAME] [PERSON_NAME] 6.…" at bounding box center [416, 20] width 578 height 41
click at [149, 8] on u "Campaigns" at bounding box center [151, 10] width 28 height 6
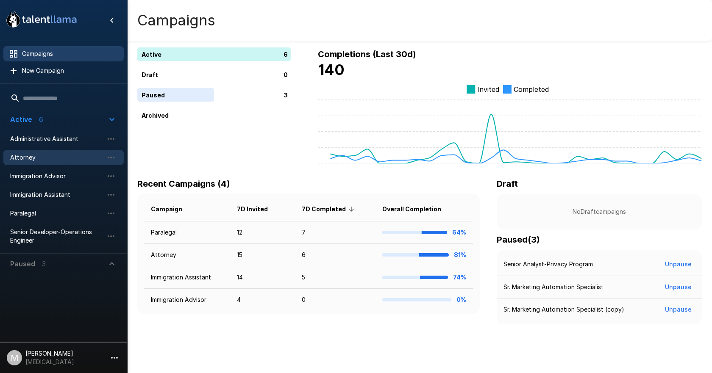
click at [31, 154] on span "Attorney" at bounding box center [56, 157] width 93 height 8
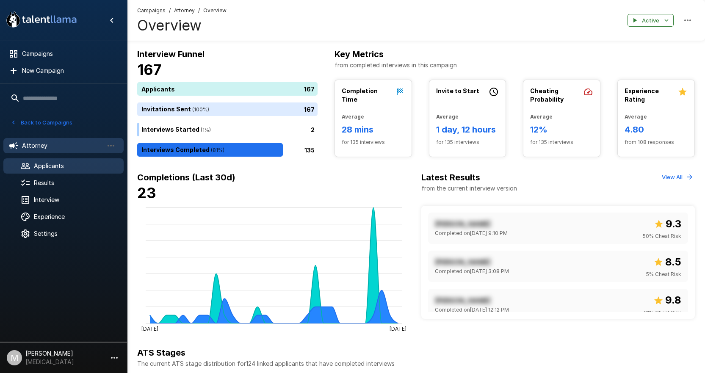
click at [80, 165] on span "Applicants" at bounding box center [75, 166] width 83 height 8
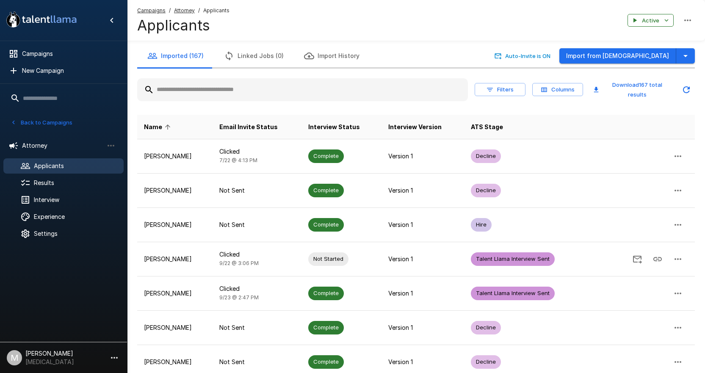
click at [277, 91] on input "text" at bounding box center [302, 89] width 331 height 15
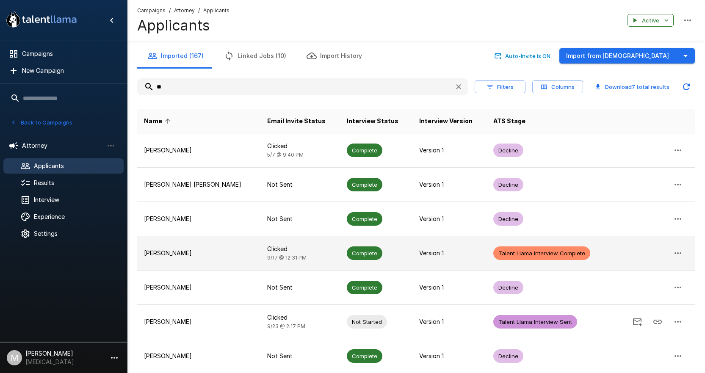
type input "**"
click at [260, 253] on td "Clicked [DATE] 12:31 PM" at bounding box center [300, 253] width 80 height 34
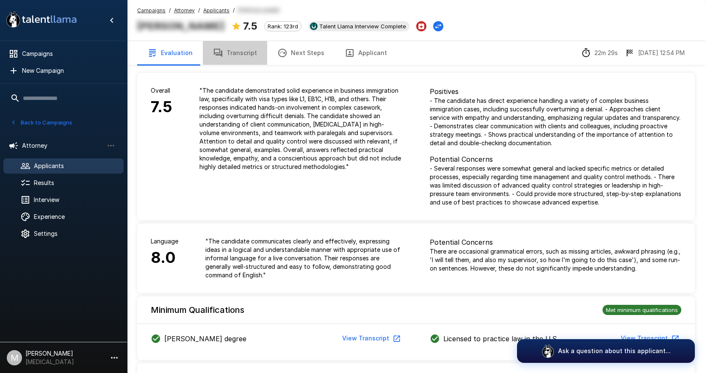
click at [249, 58] on button "Transcript" at bounding box center [235, 53] width 64 height 24
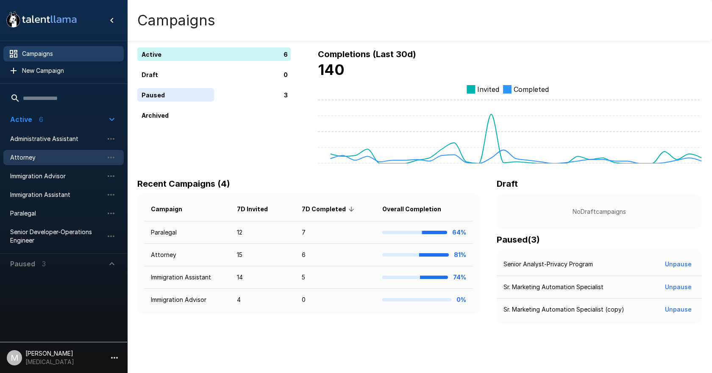
click at [42, 159] on span "Attorney" at bounding box center [56, 157] width 93 height 8
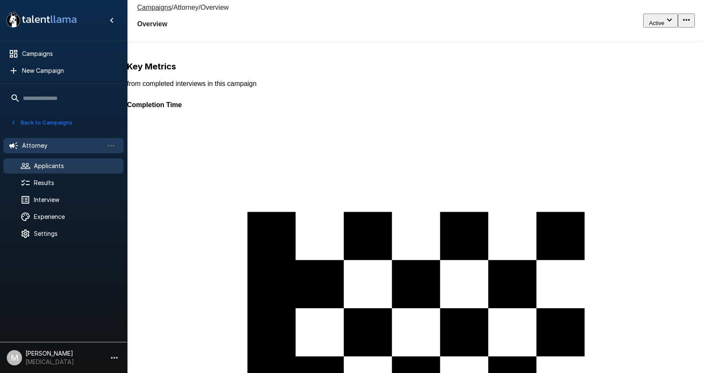
click at [56, 171] on div "Applicants" at bounding box center [63, 165] width 120 height 15
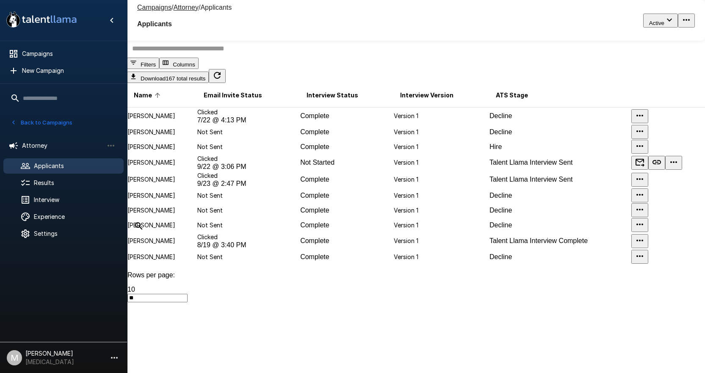
click at [199, 58] on input "text" at bounding box center [421, 48] width 588 height 18
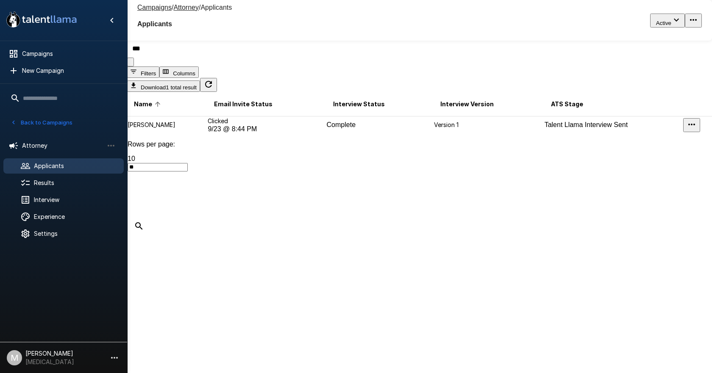
type input "***"
click at [207, 134] on td "[PERSON_NAME]" at bounding box center [167, 124] width 80 height 17
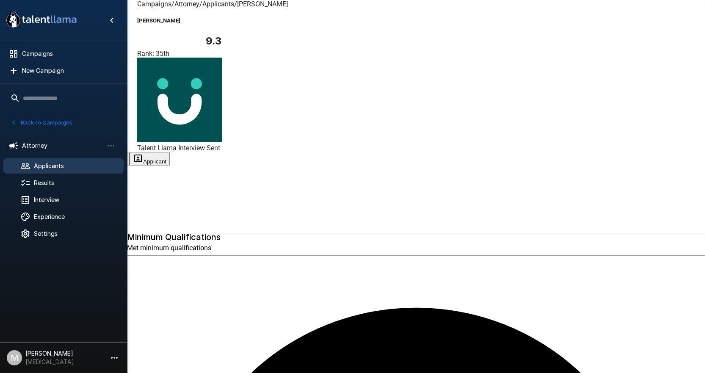
click at [85, 152] on button "Transcript" at bounding box center [64, 159] width 42 height 14
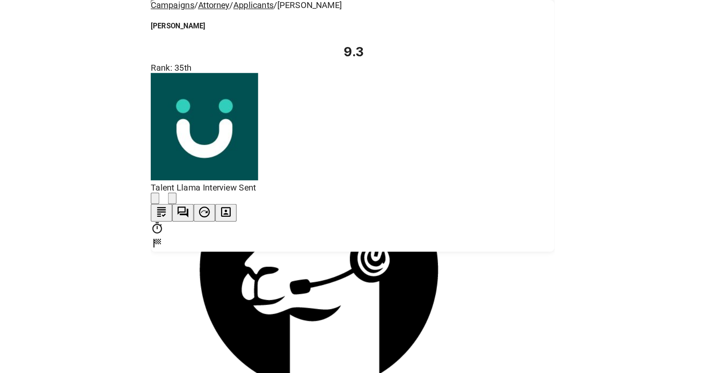
scroll to position [560, 0]
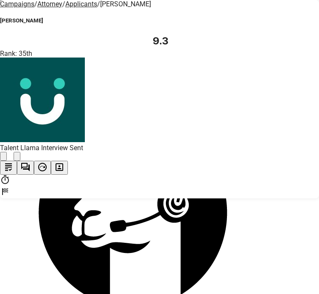
click at [64, 162] on icon "button" at bounding box center [59, 167] width 10 height 10
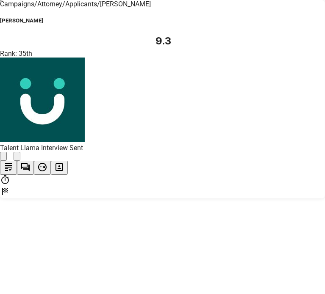
click at [34, 161] on button "button" at bounding box center [25, 168] width 17 height 14
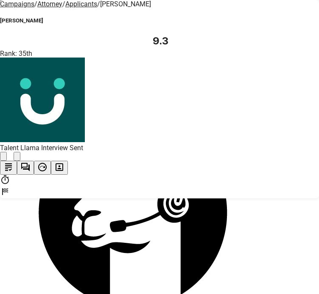
click at [17, 161] on button "button" at bounding box center [8, 168] width 17 height 14
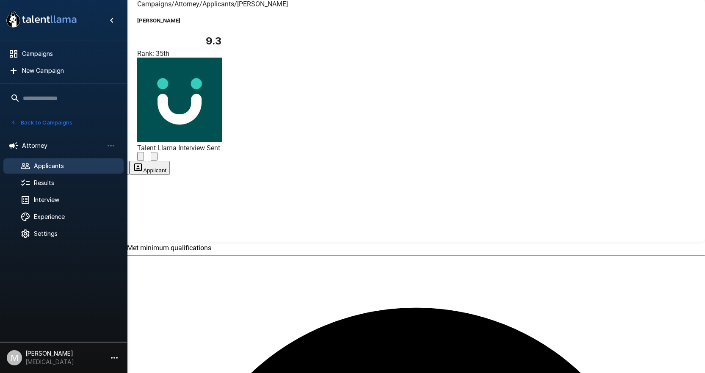
click at [85, 161] on button "Transcript" at bounding box center [64, 168] width 42 height 14
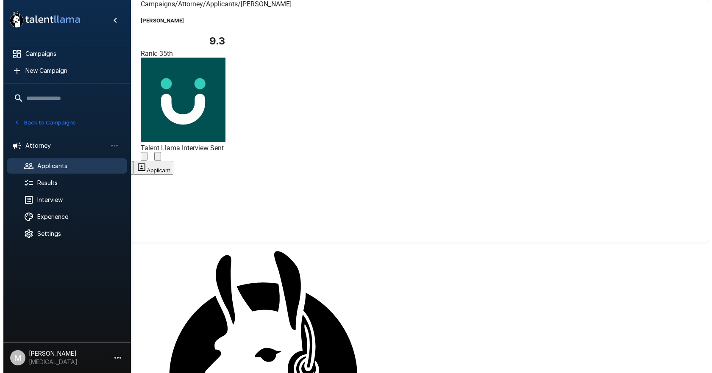
scroll to position [551, 0]
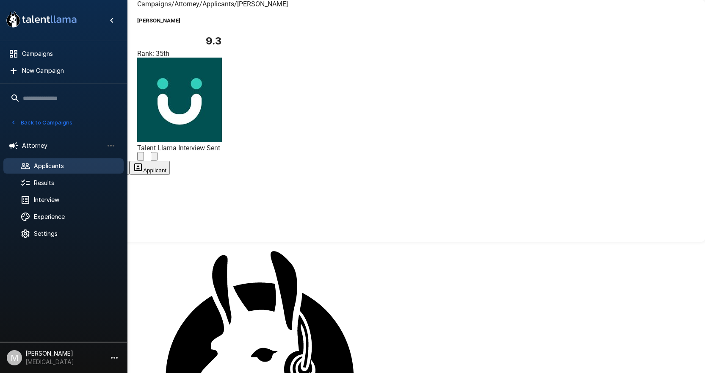
click at [141, 7] on u "Campaigns" at bounding box center [154, 4] width 34 height 8
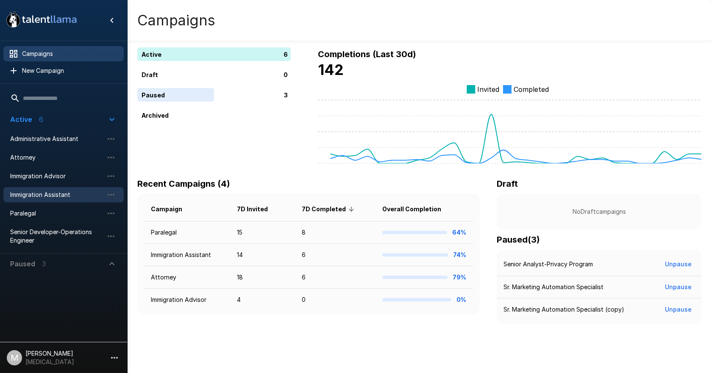
click at [37, 194] on span "Immigration Assistant" at bounding box center [56, 195] width 93 height 8
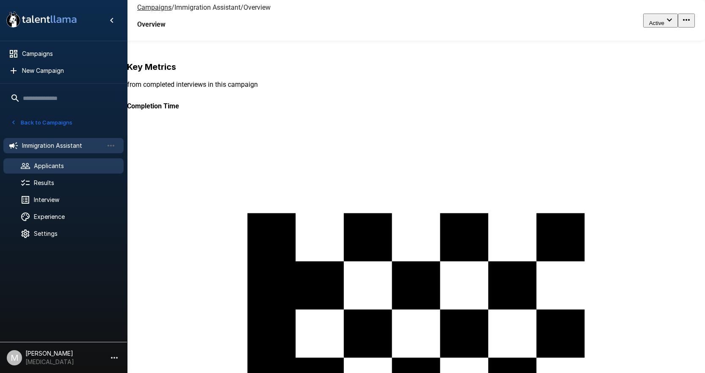
click at [51, 163] on span "Applicants" at bounding box center [75, 166] width 83 height 8
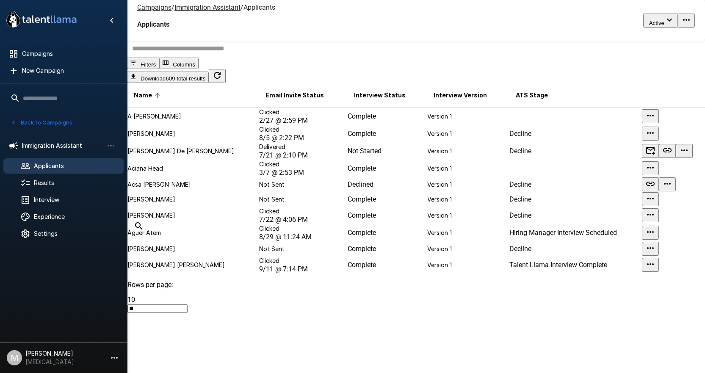
click at [201, 58] on input "text" at bounding box center [421, 48] width 588 height 18
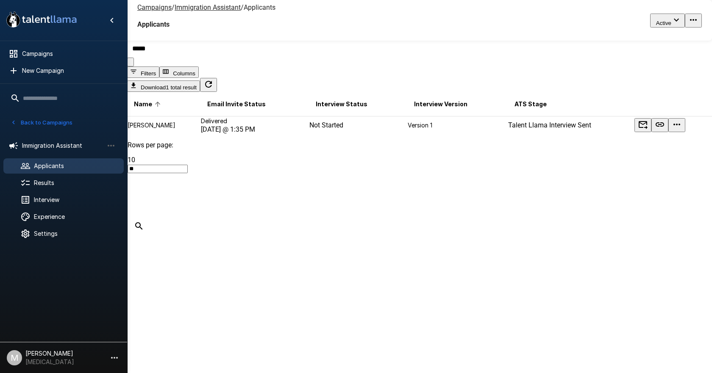
type input "*****"
click at [681, 130] on icon "button" at bounding box center [676, 124] width 10 height 10
